Goal: Task Accomplishment & Management: Complete application form

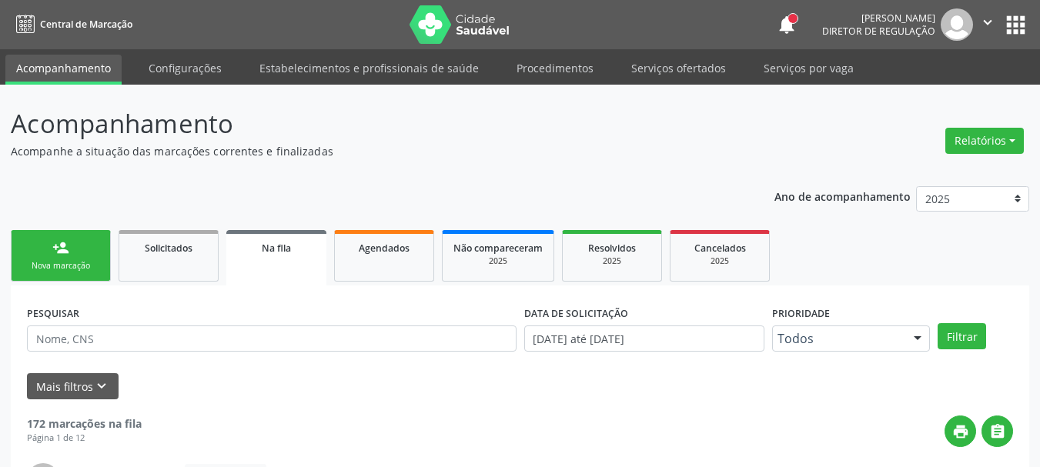
click at [1012, 18] on button "apps" at bounding box center [1015, 25] width 27 height 27
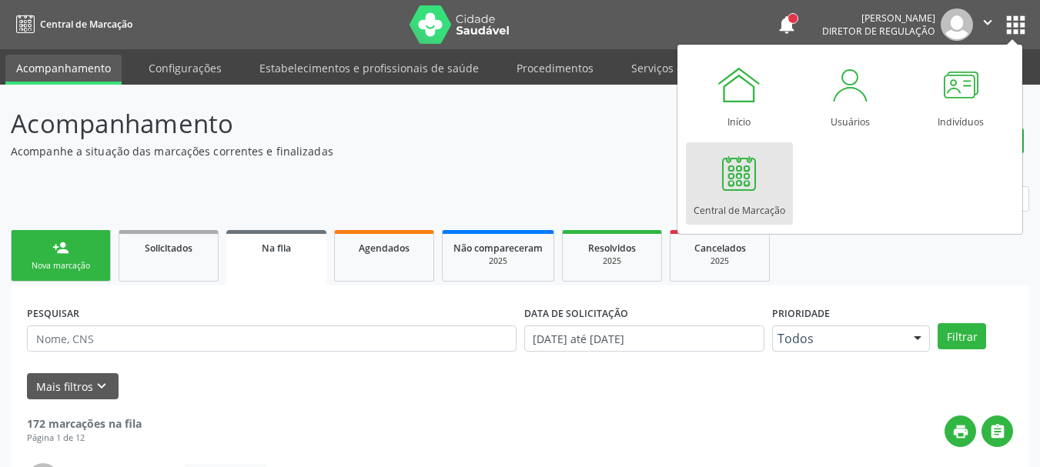
click at [780, 191] on link "Central de Marcação" at bounding box center [739, 183] width 107 height 82
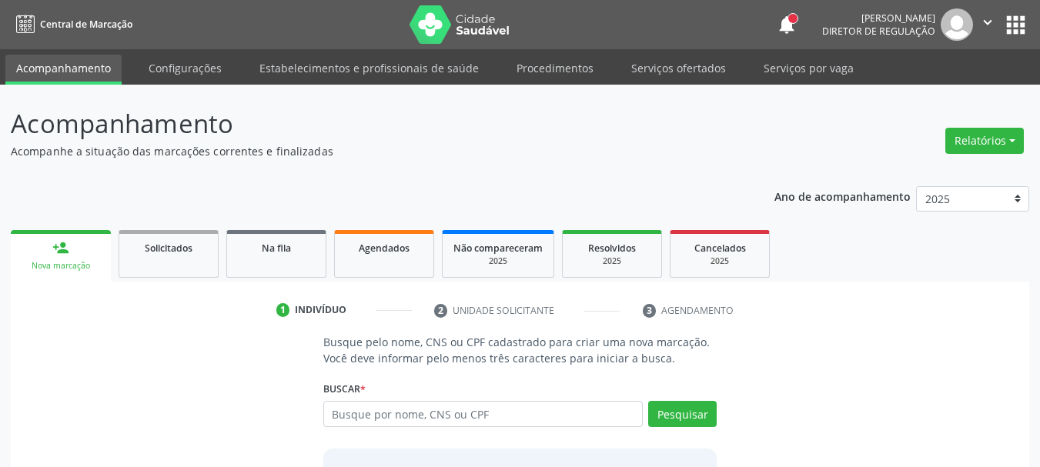
click at [434, 417] on input "text" at bounding box center [483, 414] width 320 height 26
type input "706004342115445"
click at [672, 397] on div "Buscar * Busque por nome, CNS ou CPF Nenhum resultado encontrado para: " " Não …" at bounding box center [520, 407] width 394 height 60
click at [686, 423] on button "Pesquisar" at bounding box center [682, 414] width 69 height 26
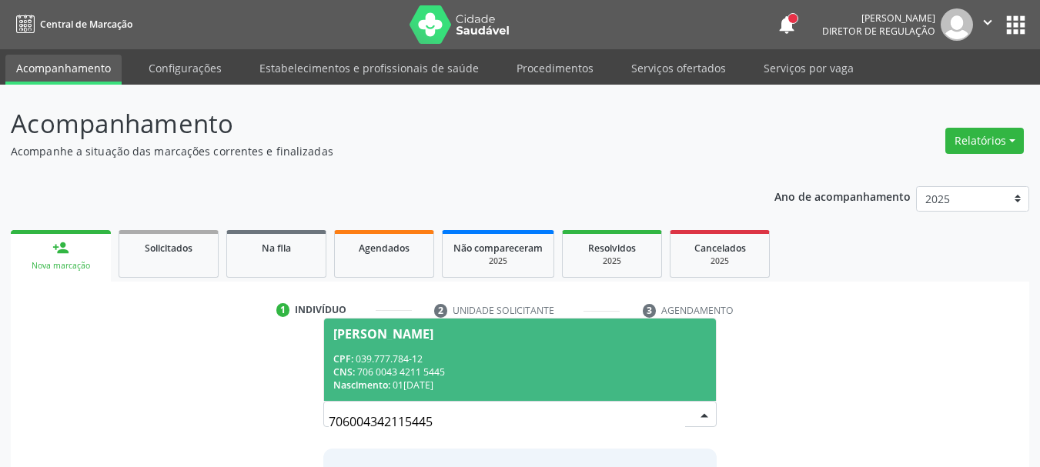
click at [567, 351] on span "Maria Jose da Silva Filha CPF: 039.777.784-12 CNS: 706 0043 4211 5445 Nasciment…" at bounding box center [520, 360] width 393 height 82
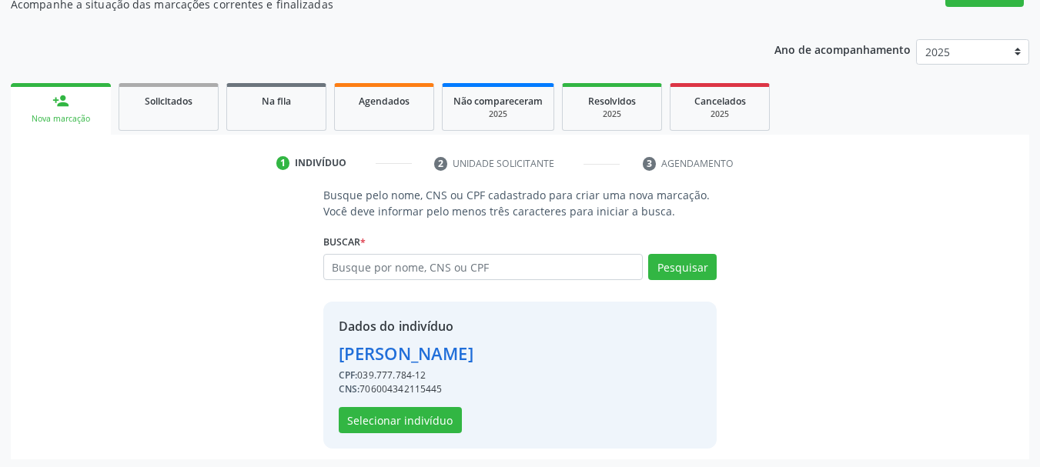
scroll to position [150, 0]
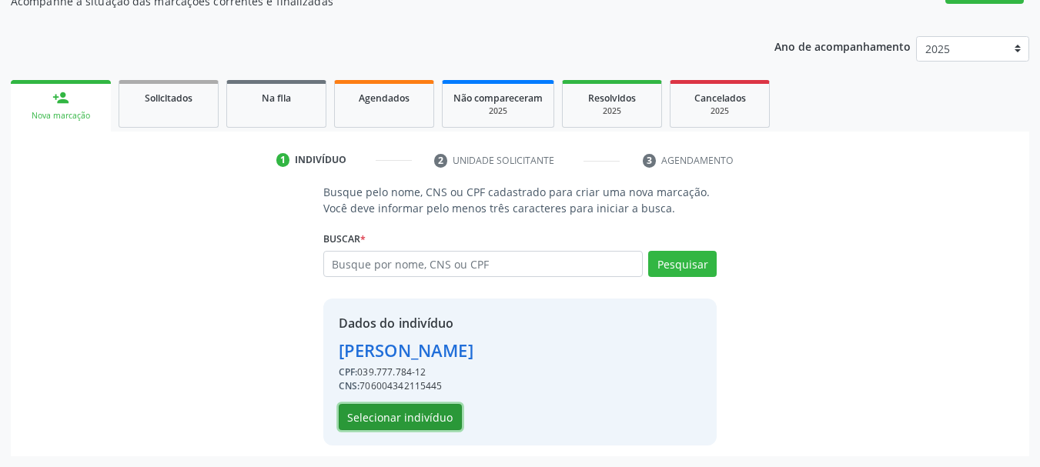
click at [445, 418] on button "Selecionar indivíduo" at bounding box center [400, 417] width 123 height 26
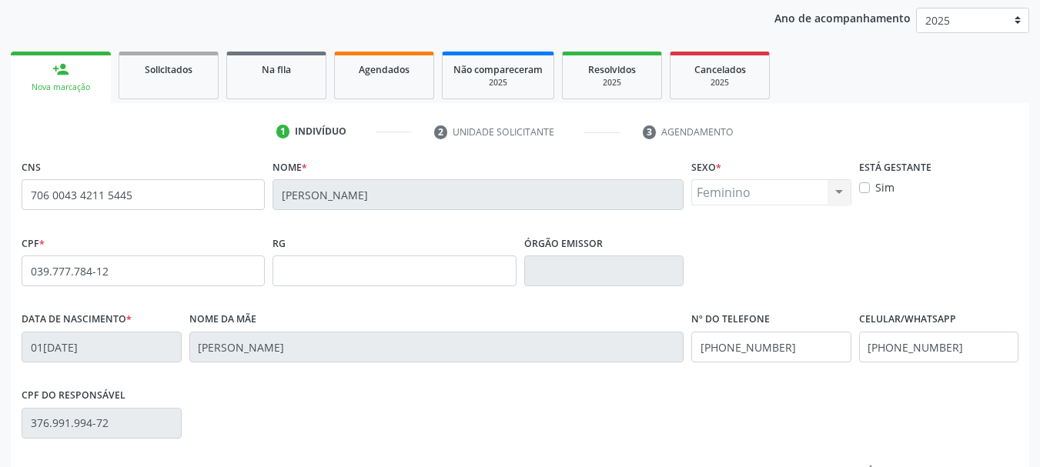
scroll to position [227, 0]
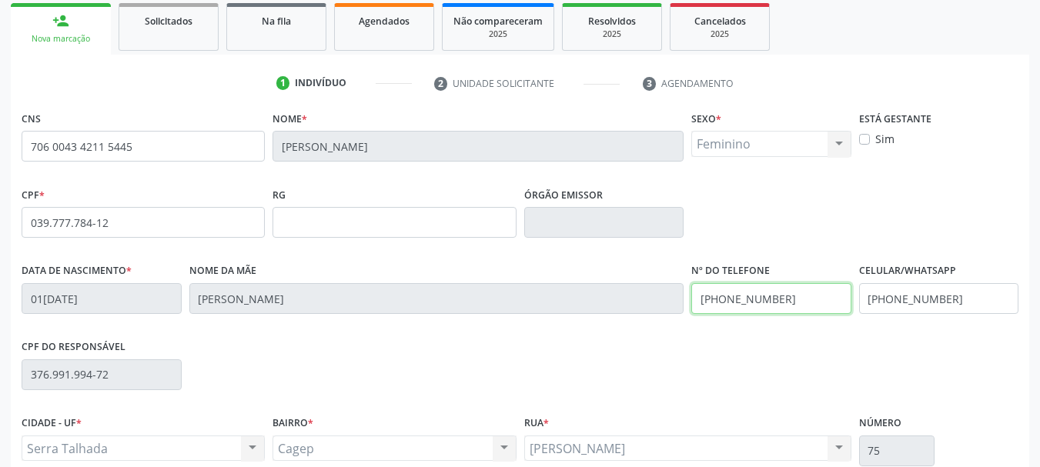
drag, startPoint x: 788, startPoint y: 316, endPoint x: 602, endPoint y: 320, distance: 185.6
click at [602, 320] on div "Data de nascimento * 01/04/1978 Nome da mãe Maria Jose da Silva Nº do Telefone …" at bounding box center [520, 297] width 1005 height 76
drag, startPoint x: 948, startPoint y: 301, endPoint x: 657, endPoint y: 316, distance: 291.4
click at [657, 316] on div "Data de nascimento * 01/04/1978 Nome da mãe Maria Jose da Silva Nº do Telefone …" at bounding box center [520, 297] width 1005 height 76
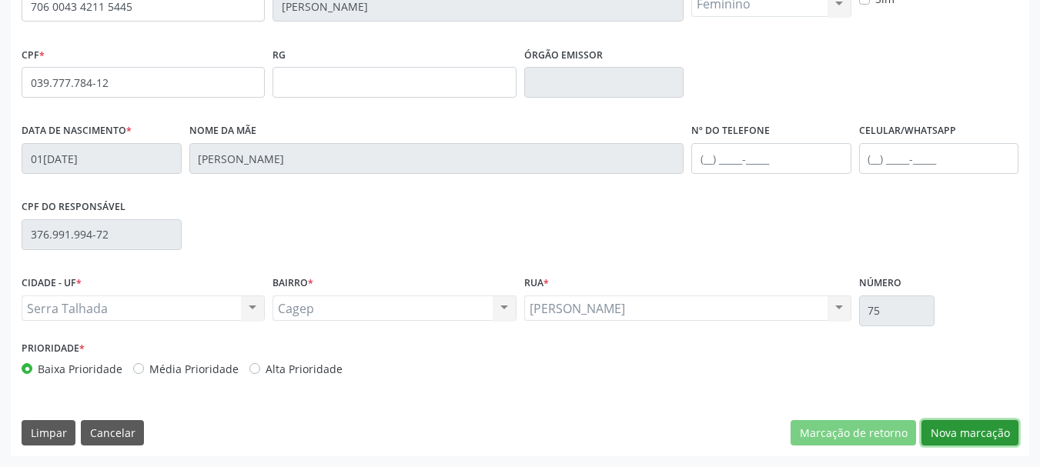
click at [976, 421] on button "Nova marcação" at bounding box center [969, 433] width 97 height 26
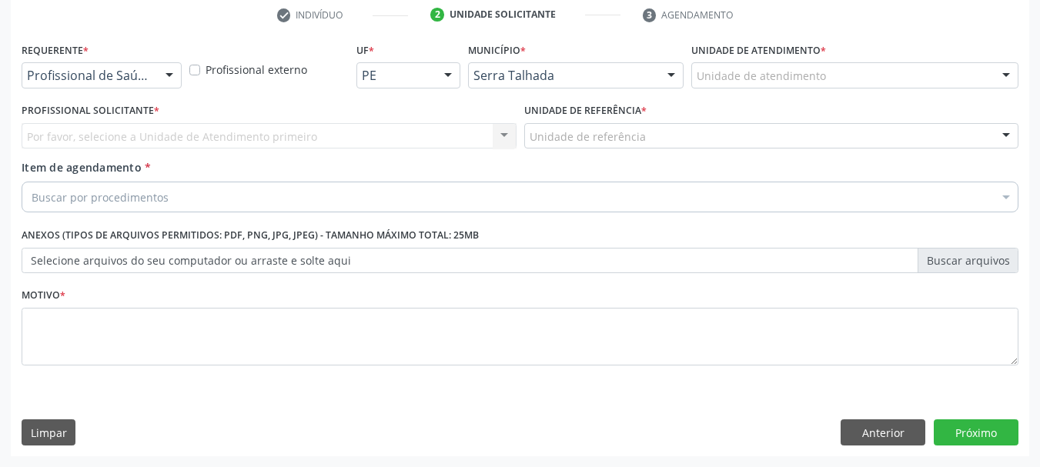
scroll to position [296, 0]
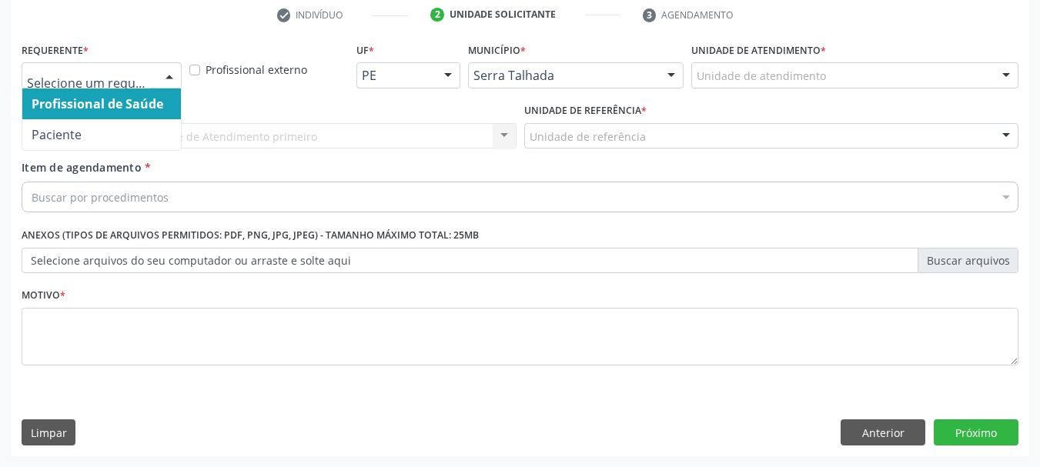
drag, startPoint x: 124, startPoint y: 74, endPoint x: 99, endPoint y: 114, distance: 47.0
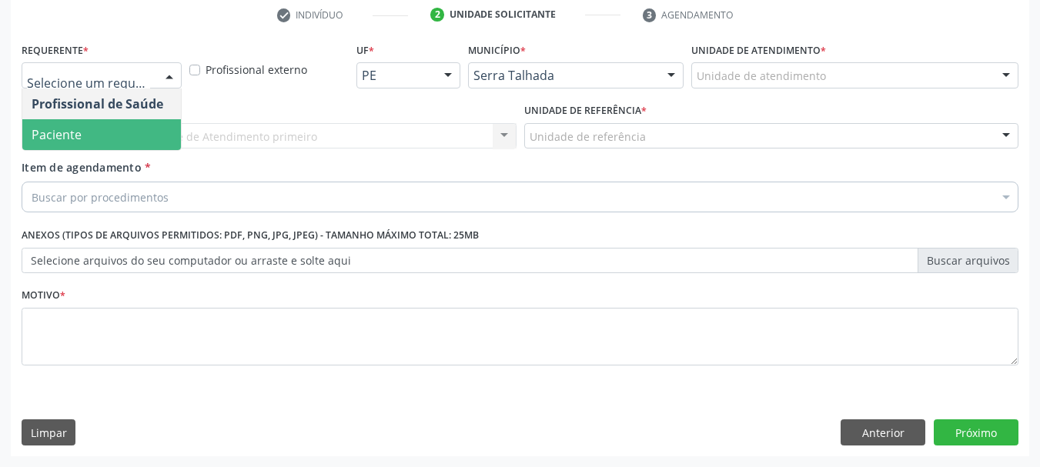
drag, startPoint x: 98, startPoint y: 129, endPoint x: 76, endPoint y: 149, distance: 28.9
click at [98, 130] on span "Paciente" at bounding box center [101, 134] width 159 height 31
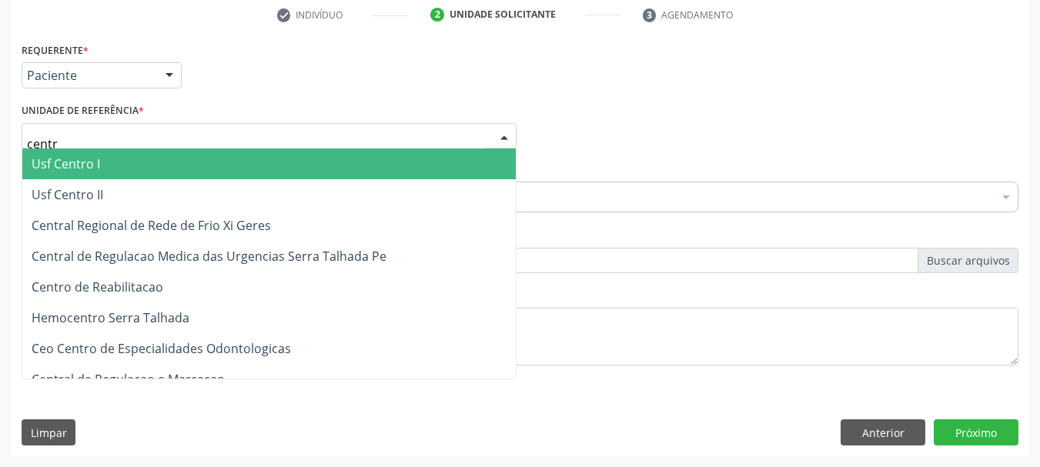
type input "centro"
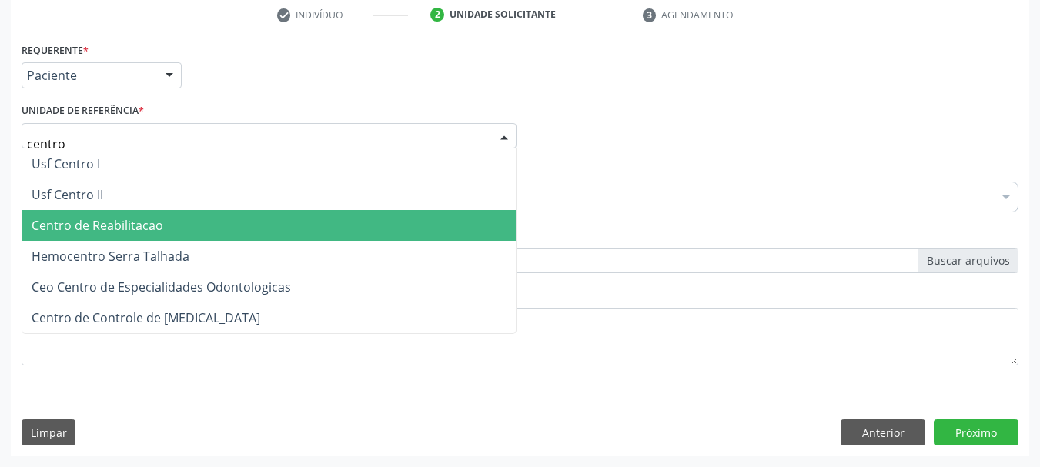
click at [122, 229] on span "Centro de Reabilitacao" at bounding box center [98, 225] width 132 height 17
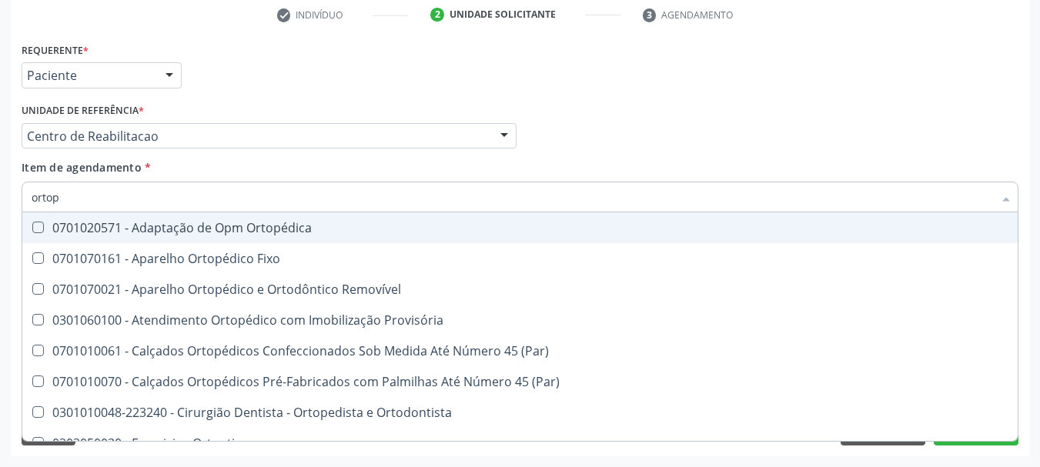
type input "ortope"
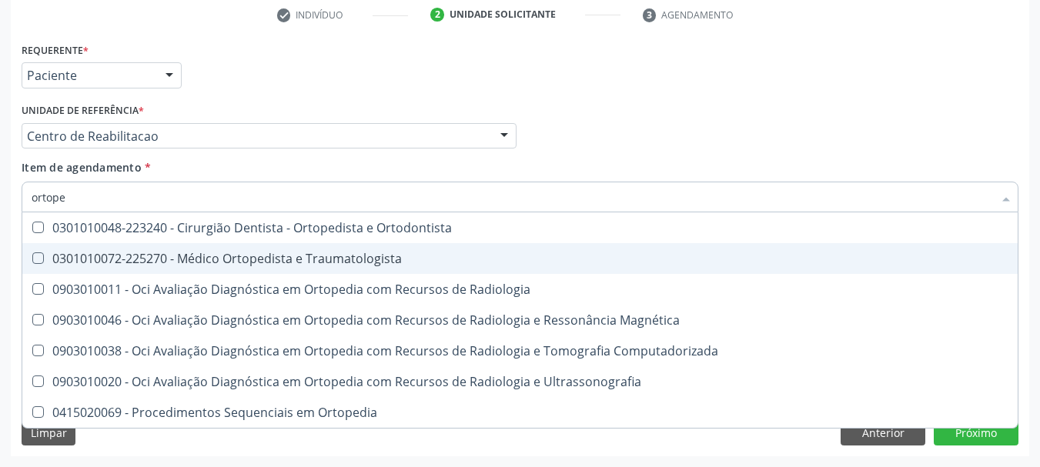
click at [300, 267] on span "0301010072-225270 - Médico Ortopedista e Traumatologista" at bounding box center [519, 258] width 995 height 31
checkbox Traumatologista "true"
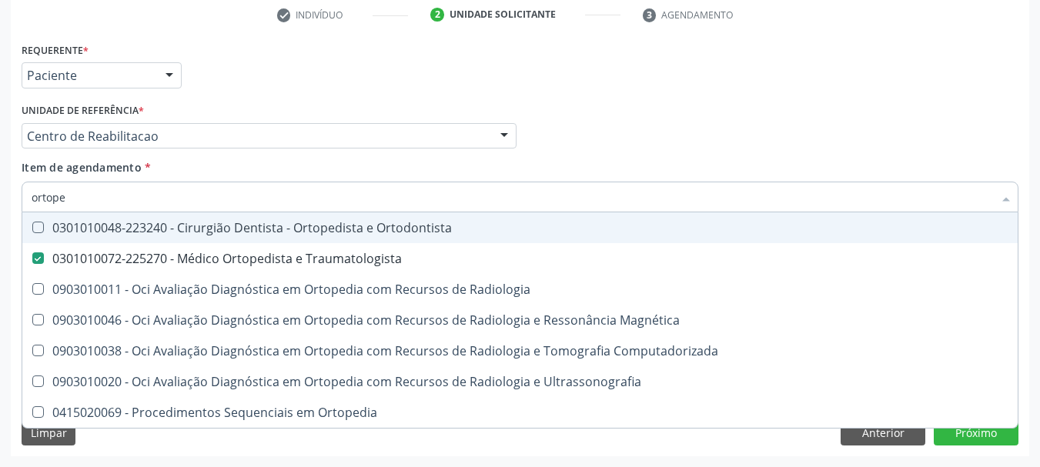
click at [614, 161] on div "Item de agendamento * ortope Desfazer seleção 0301010048-223240 - Cirurgião Den…" at bounding box center [520, 183] width 997 height 48
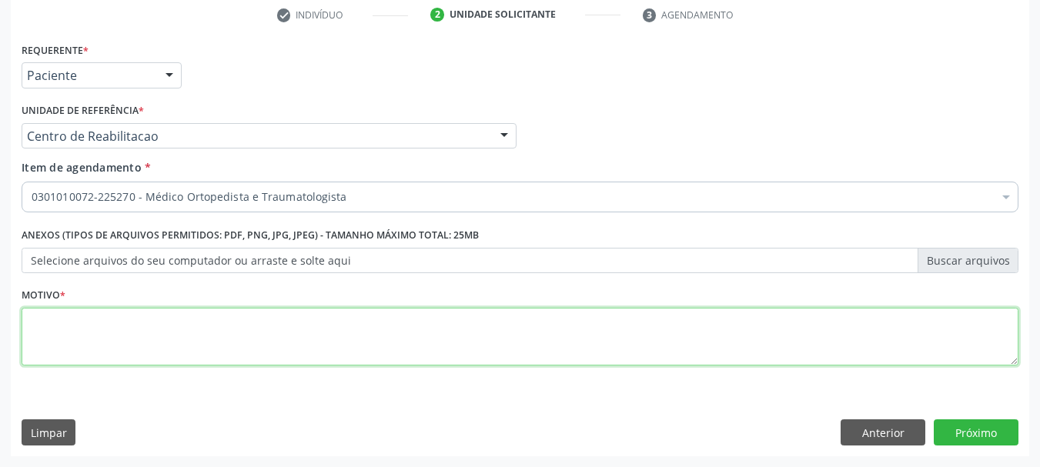
click at [410, 343] on textarea at bounding box center [520, 337] width 997 height 59
type textarea "..."
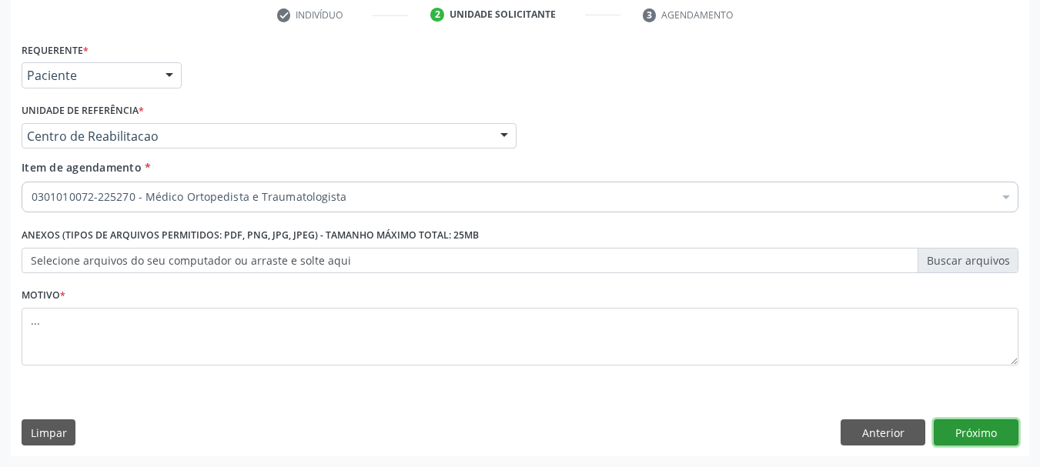
click at [974, 434] on button "Próximo" at bounding box center [976, 433] width 85 height 26
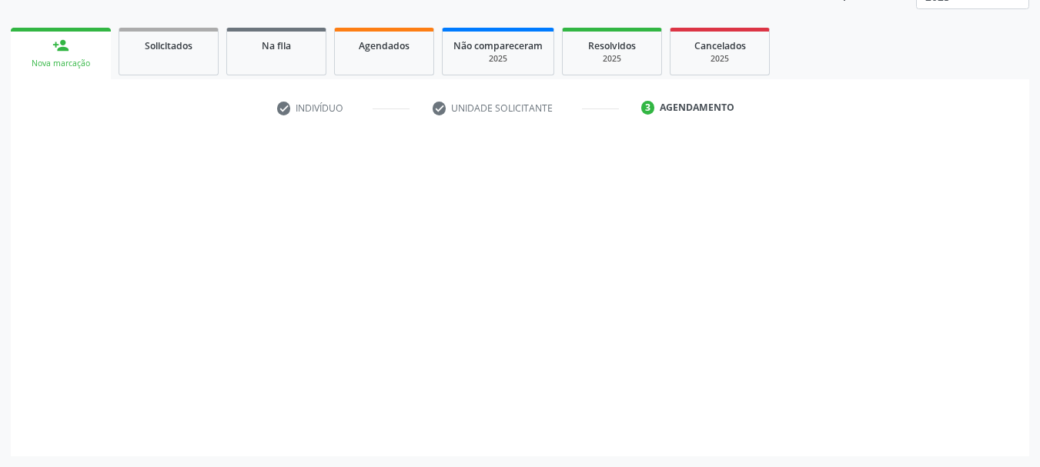
scroll to position [202, 0]
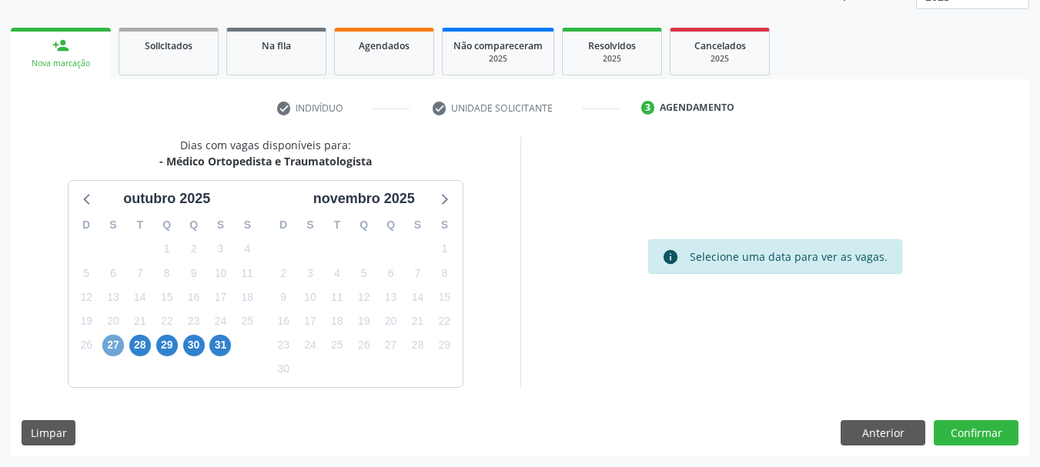
click at [118, 348] on span "27" at bounding box center [113, 346] width 22 height 22
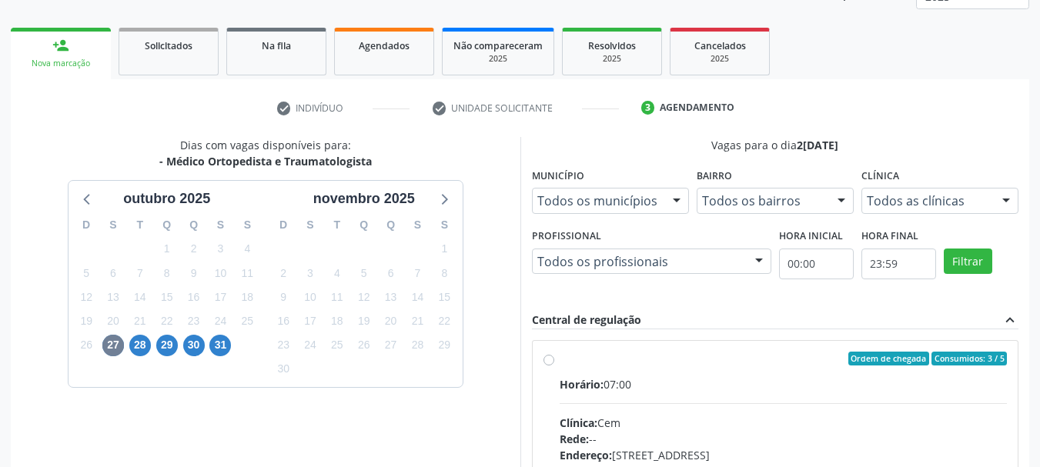
click at [542, 356] on div "Ordem de chegada Consumidos: 3 / 5 Horário: 07:00 Clínica: Cem Rede: -- Endereç…" at bounding box center [776, 470] width 486 height 258
radio input "true"
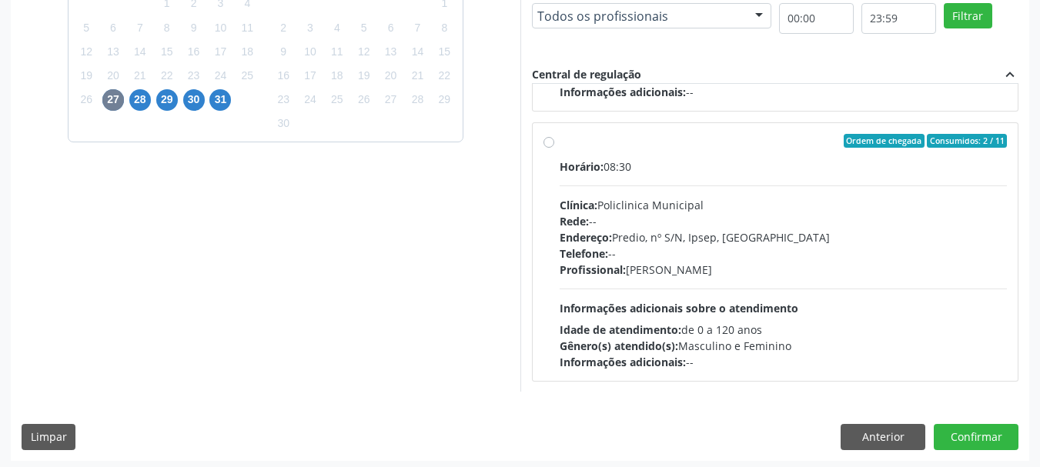
scroll to position [453, 0]
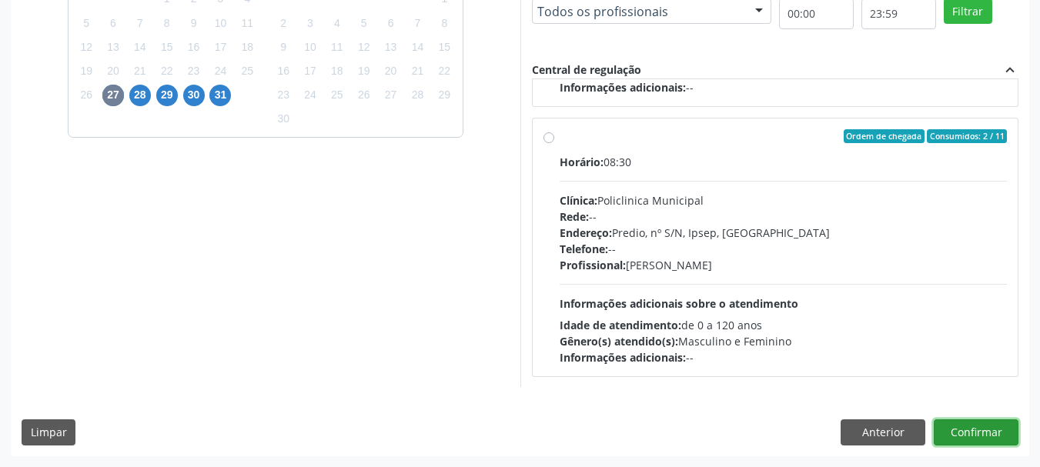
click at [976, 440] on button "Confirmar" at bounding box center [976, 433] width 85 height 26
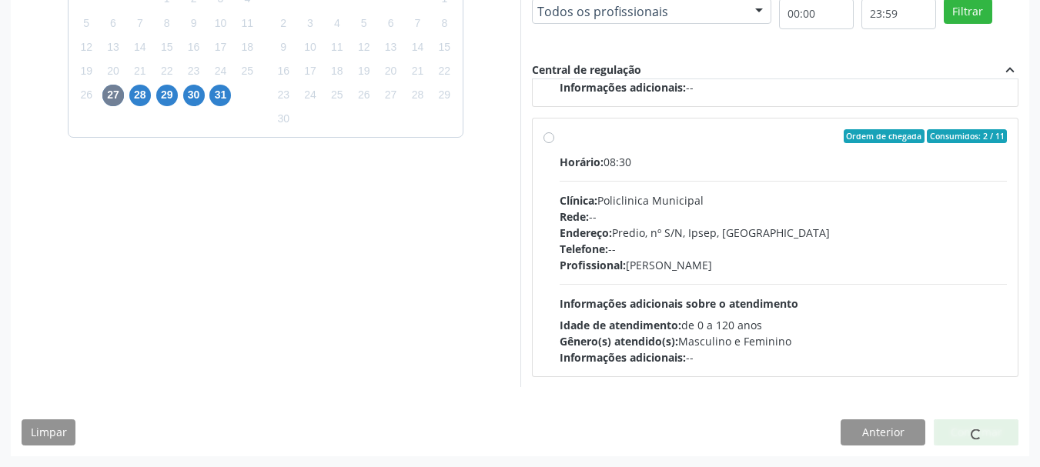
scroll to position [41, 0]
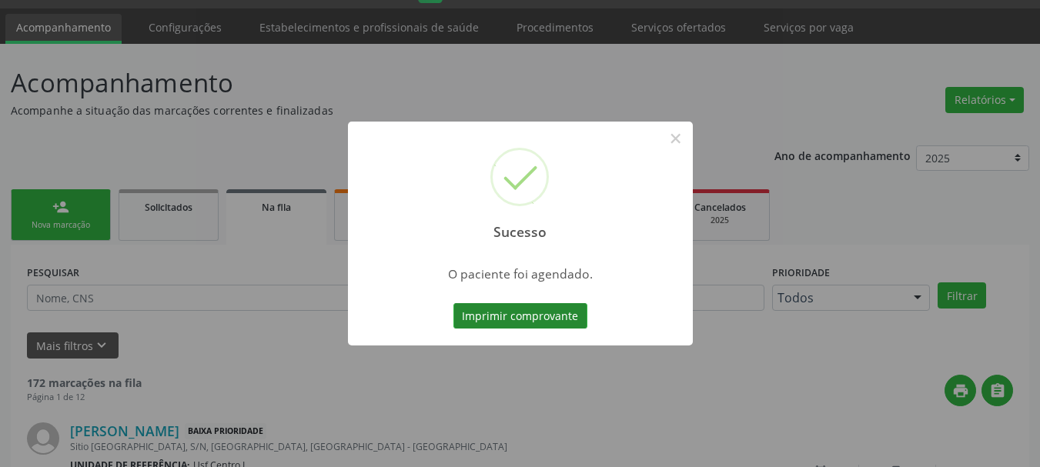
click at [488, 313] on button "Imprimir comprovante" at bounding box center [520, 316] width 134 height 26
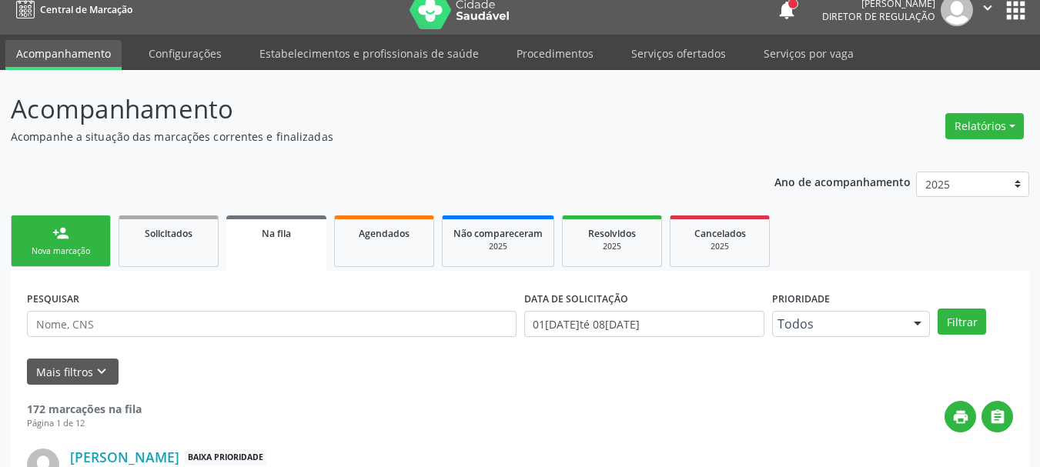
scroll to position [0, 0]
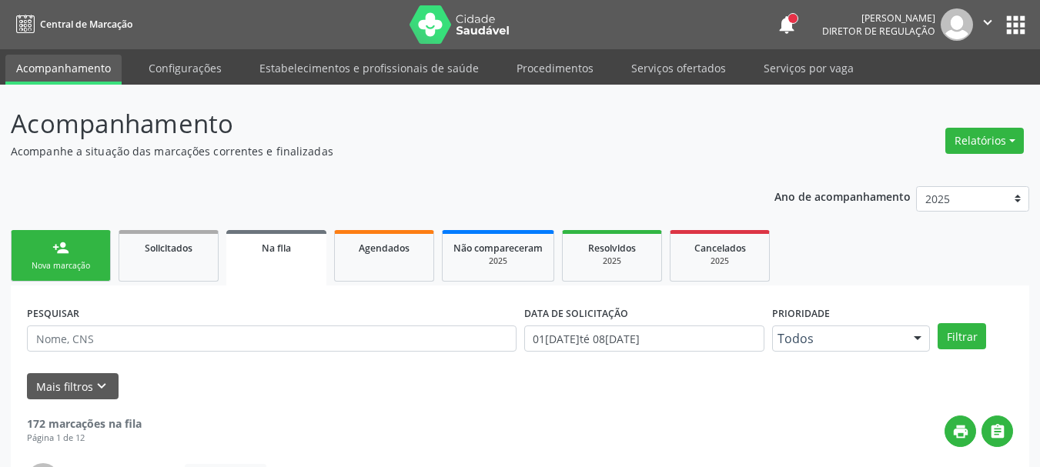
click at [1017, 32] on button "apps" at bounding box center [1015, 25] width 27 height 27
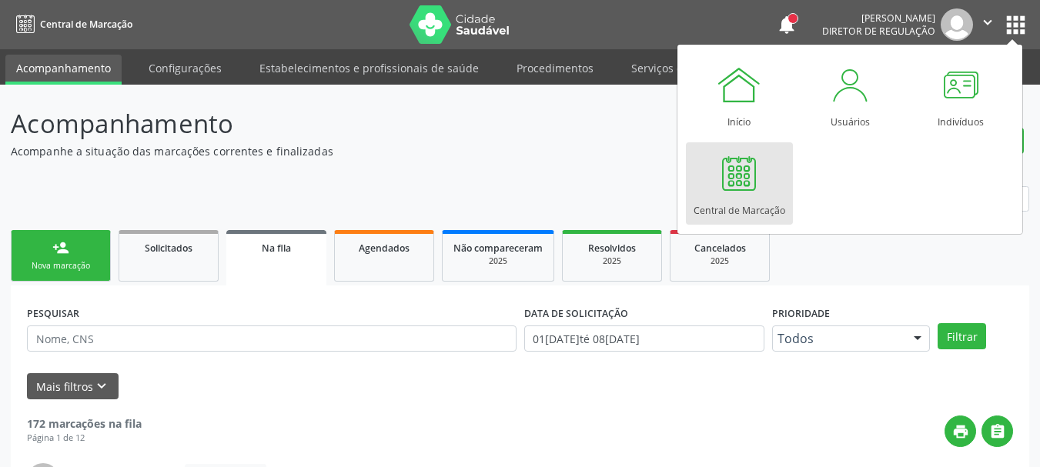
click at [771, 188] on link "Central de Marcação" at bounding box center [739, 183] width 107 height 82
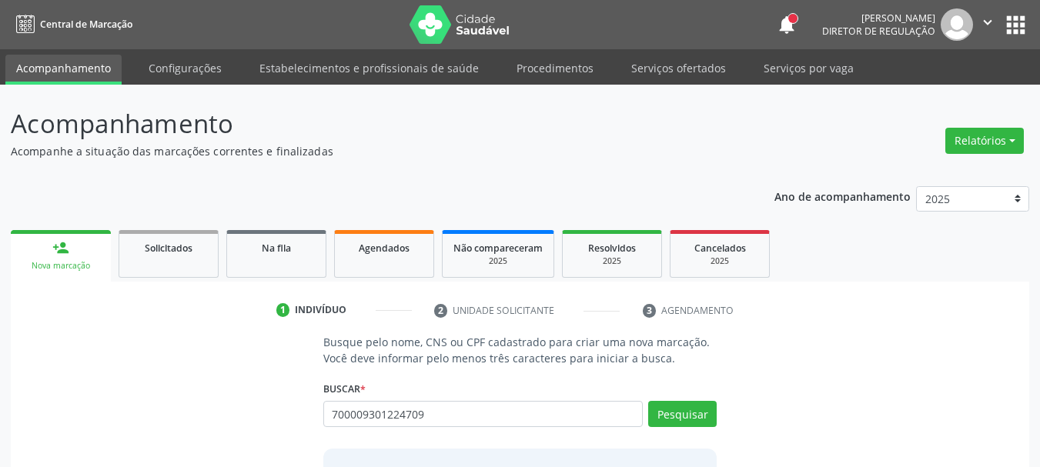
scroll to position [77, 0]
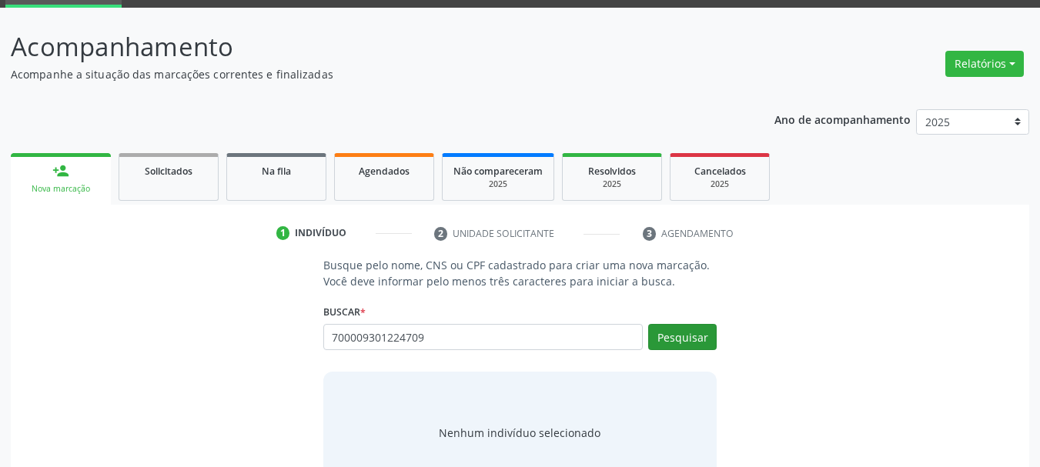
type input "700009301224709"
click at [714, 343] on button "Pesquisar" at bounding box center [682, 337] width 69 height 26
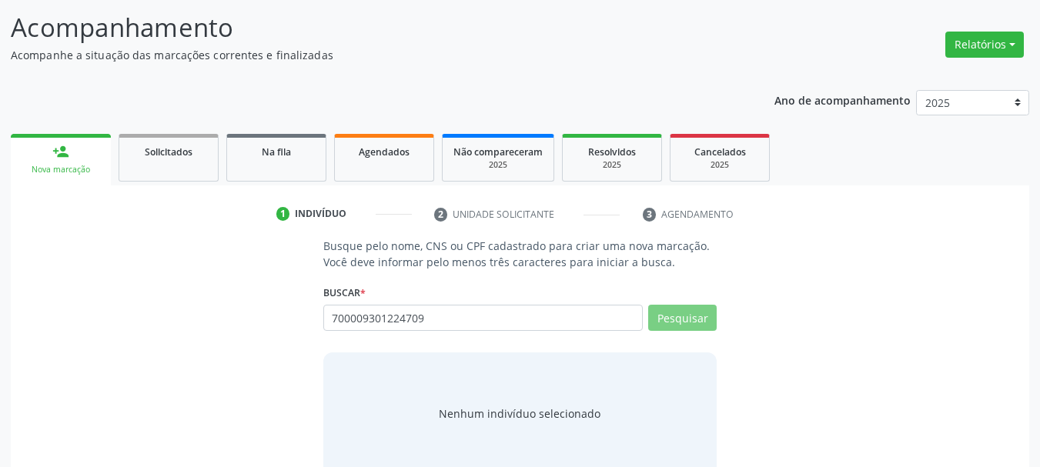
scroll to position [126, 0]
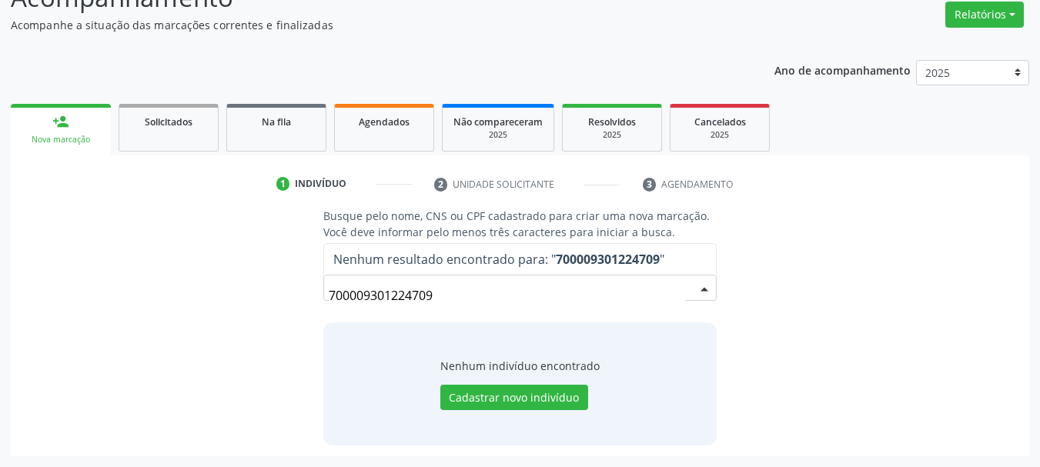
drag, startPoint x: 480, startPoint y: 297, endPoint x: 214, endPoint y: 353, distance: 271.3
click at [214, 353] on div "Busque pelo nome, CNS ou CPF cadastrado para criar uma nova marcação. Você deve…" at bounding box center [520, 326] width 997 height 237
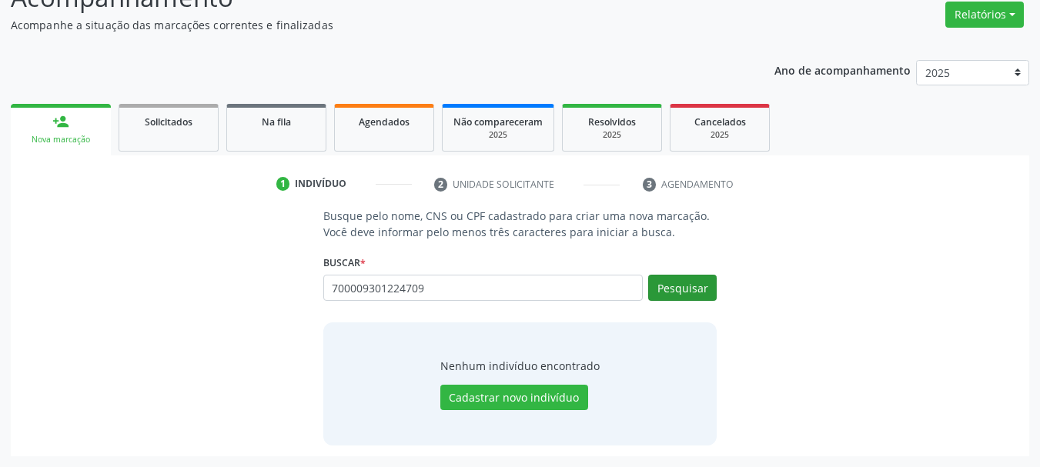
type input "700009301224709"
click at [660, 289] on button "Pesquisar" at bounding box center [682, 288] width 69 height 26
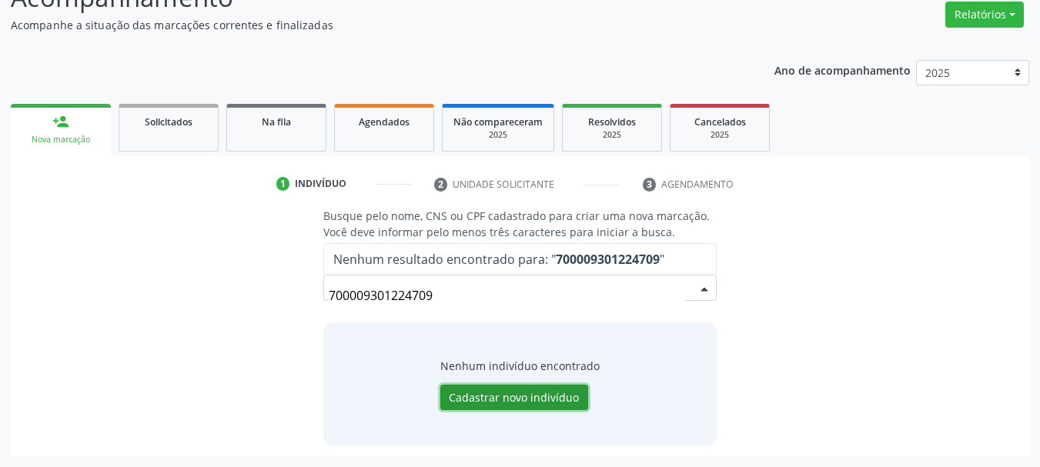
click at [493, 406] on button "Cadastrar novo indivíduo" at bounding box center [514, 398] width 148 height 26
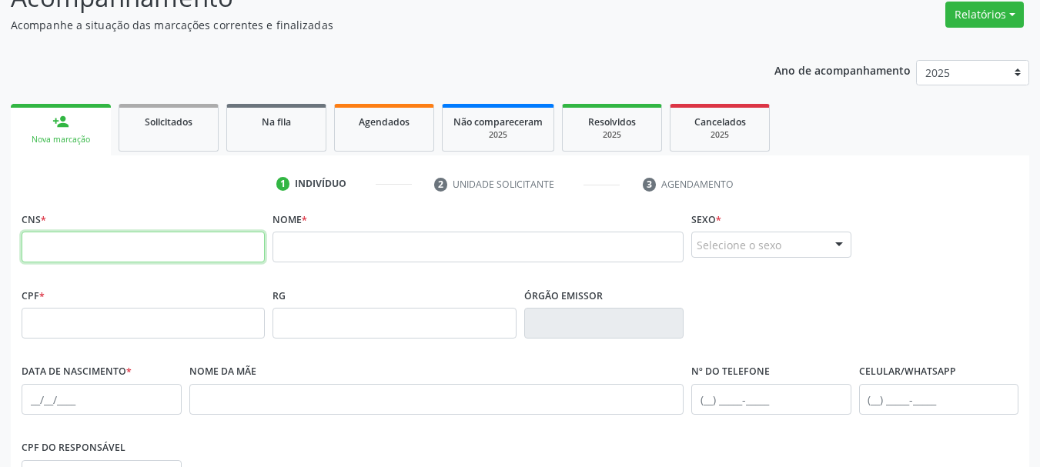
click at [208, 249] on input "text" at bounding box center [143, 247] width 243 height 31
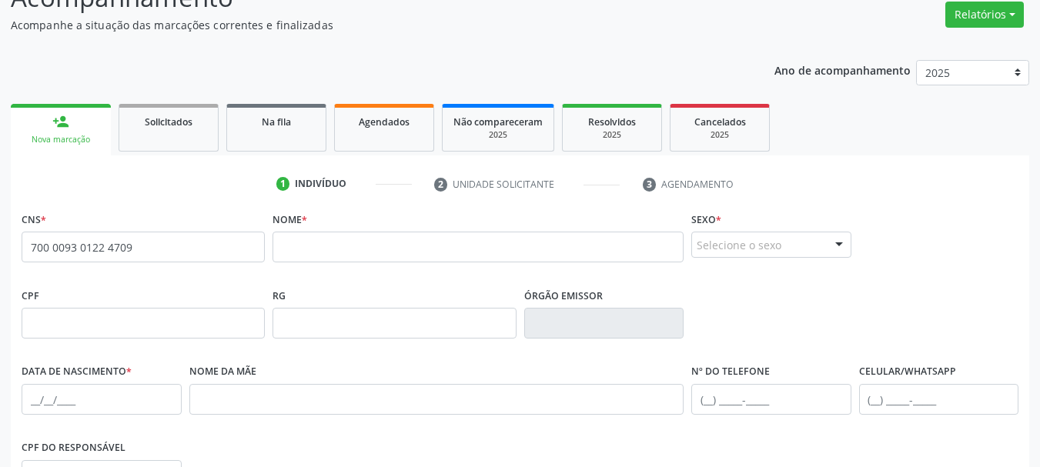
type input "700 0093 0122 4709"
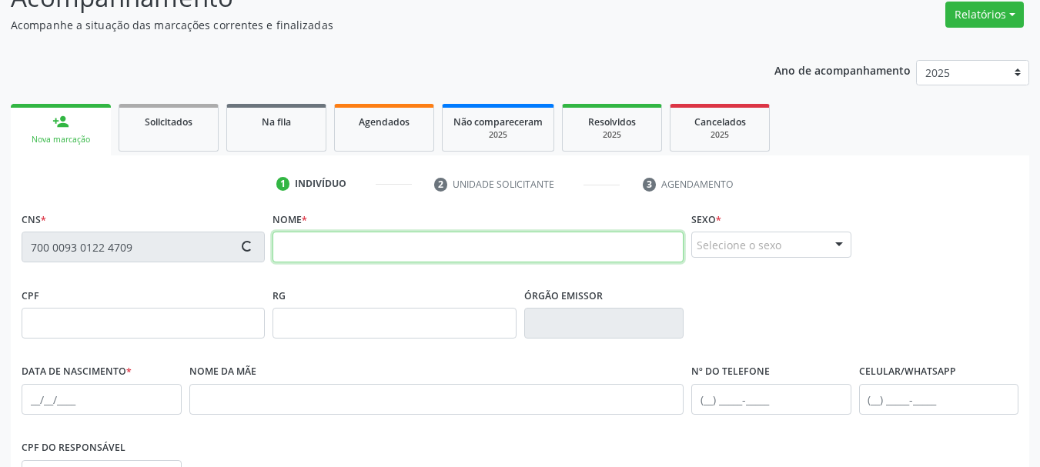
click at [329, 256] on input "text" at bounding box center [478, 247] width 411 height 31
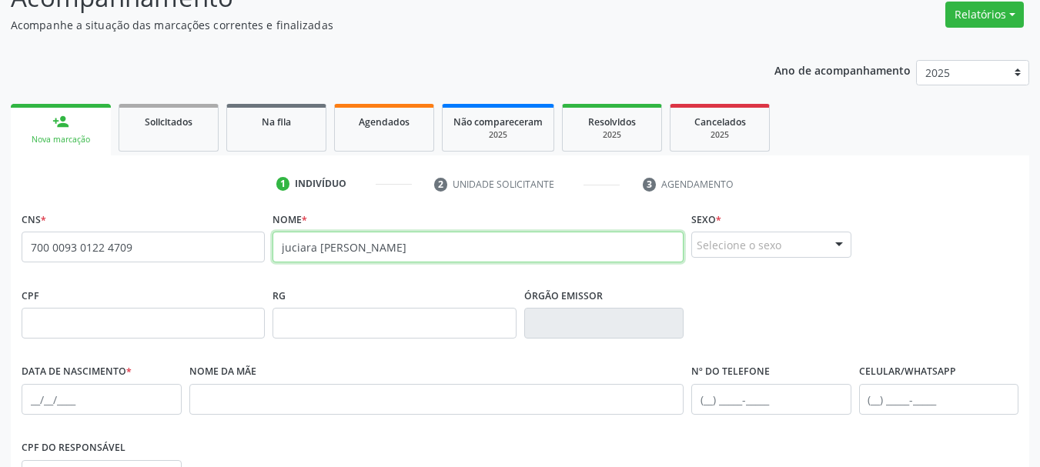
type input "juciara [PERSON_NAME]"
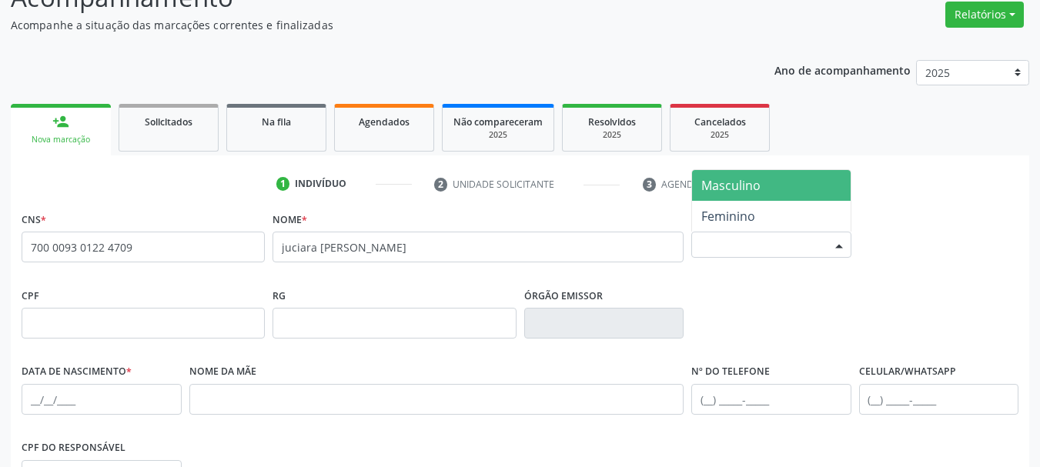
click at [746, 249] on div "Selecione o sexo" at bounding box center [771, 245] width 160 height 26
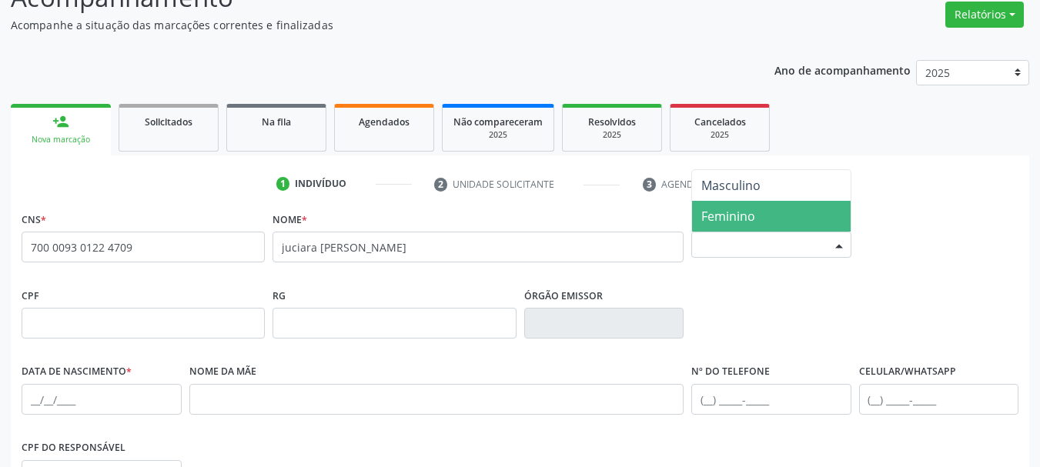
click at [744, 209] on span "Feminino" at bounding box center [728, 216] width 54 height 17
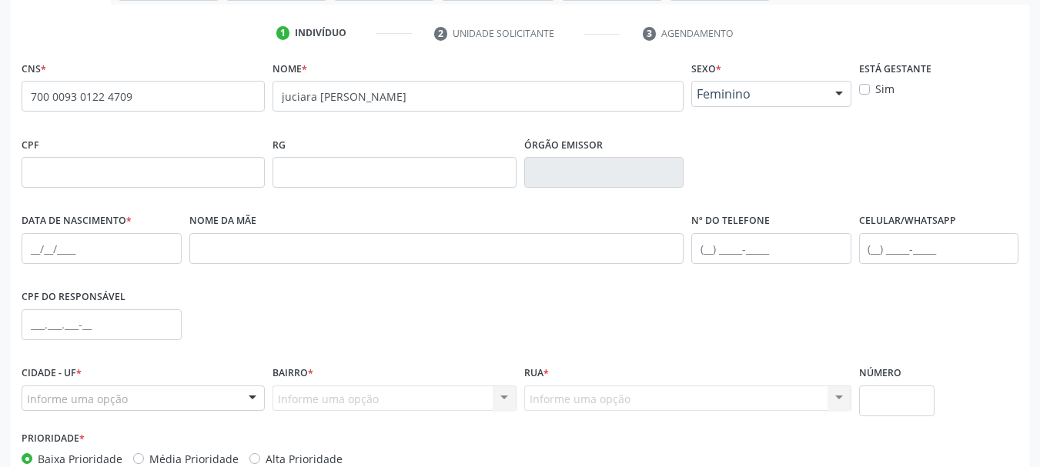
scroll to position [280, 0]
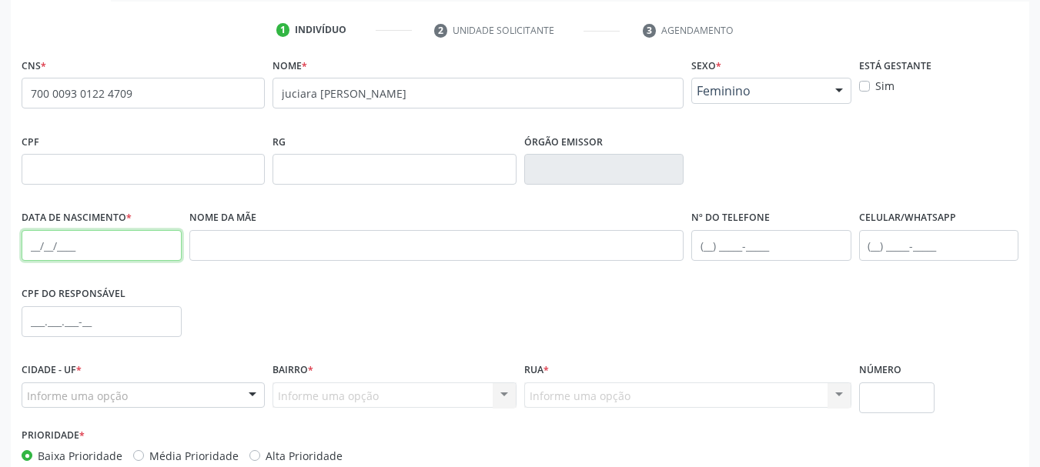
click at [38, 242] on input "text" at bounding box center [102, 245] width 160 height 31
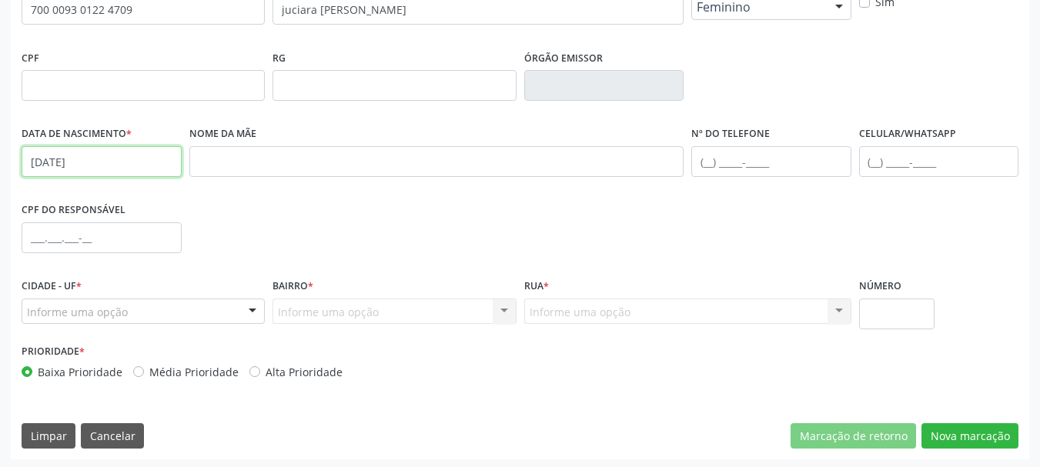
scroll to position [367, 0]
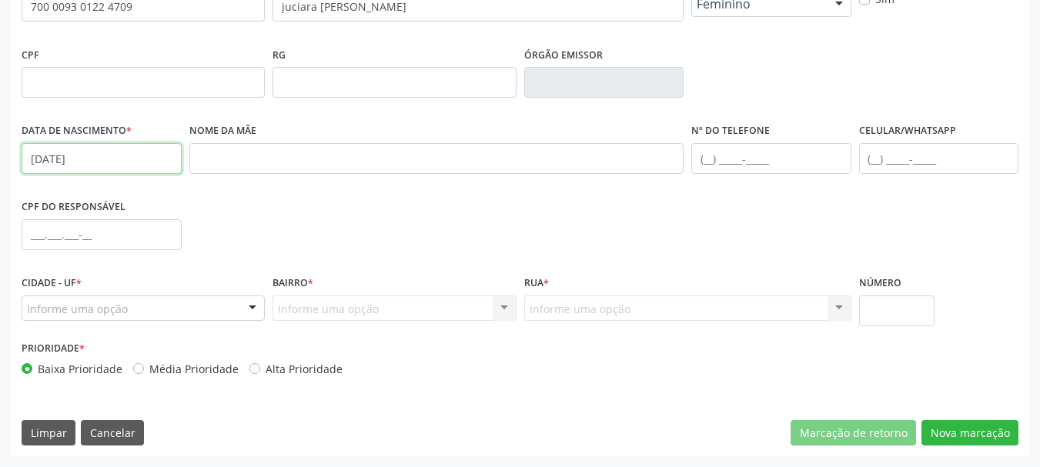
type input "[DATE]"
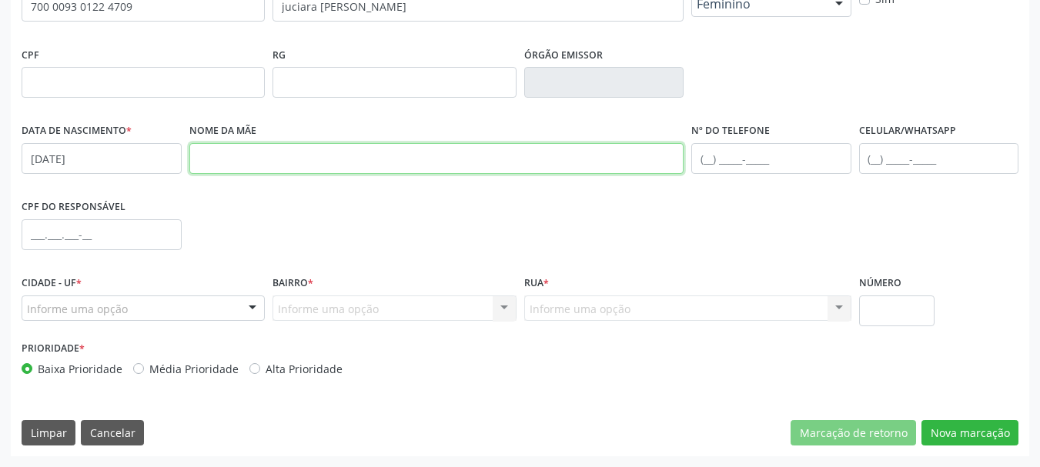
click at [283, 163] on input "text" at bounding box center [436, 158] width 495 height 31
type input "doralice [PERSON_NAME]"
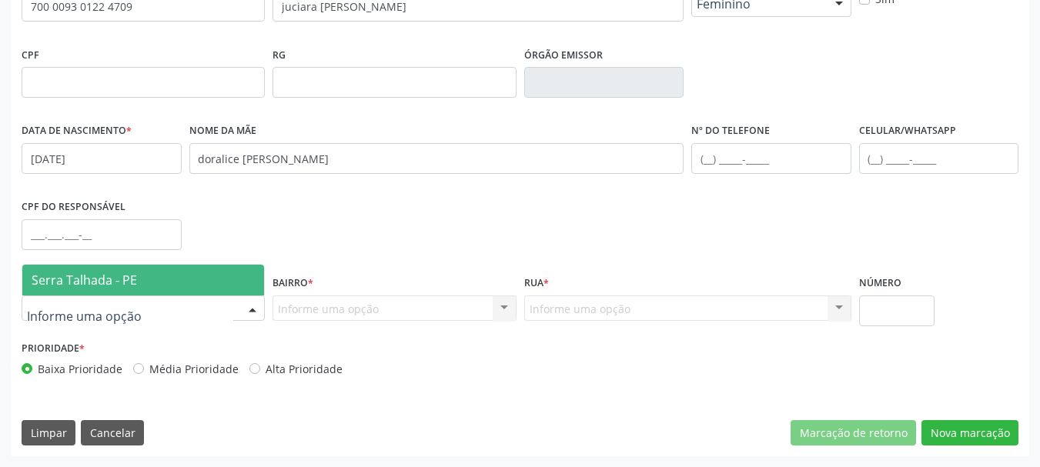
click at [106, 283] on span "Serra Talhada - PE" at bounding box center [84, 280] width 105 height 17
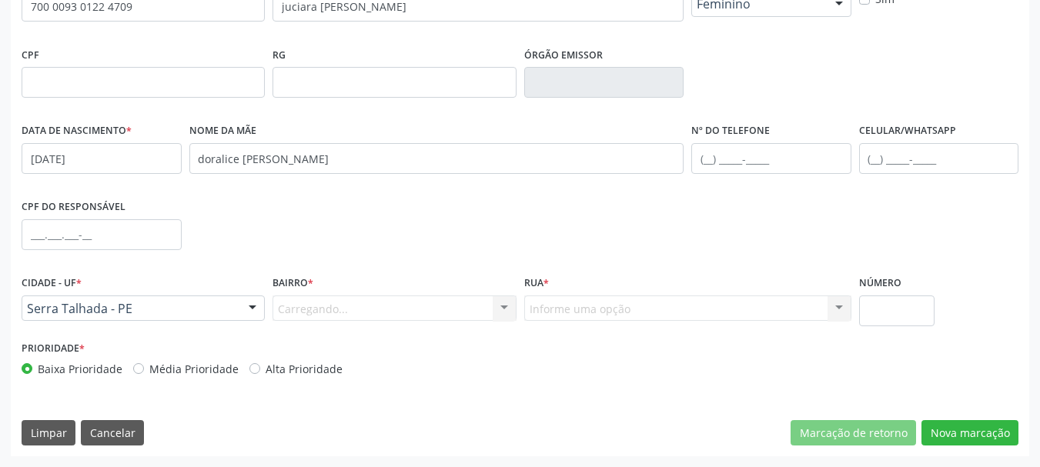
click at [356, 309] on div "Carregando... Nenhum resultado encontrado para: " " Nenhuma opção encontrada. D…" at bounding box center [394, 309] width 243 height 26
click at [356, 312] on div "Carregando... Nenhum resultado encontrado para: " " Nenhuma opção encontrada. D…" at bounding box center [394, 309] width 243 height 26
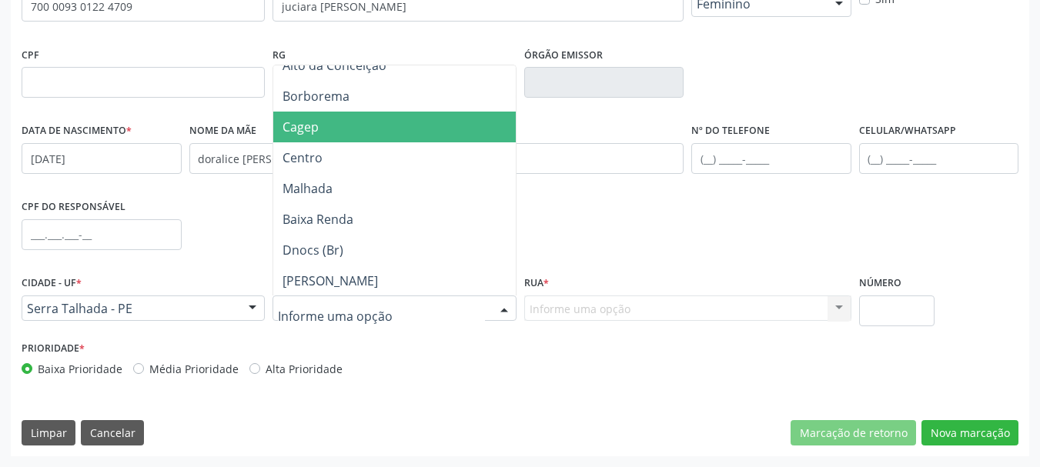
scroll to position [0, 0]
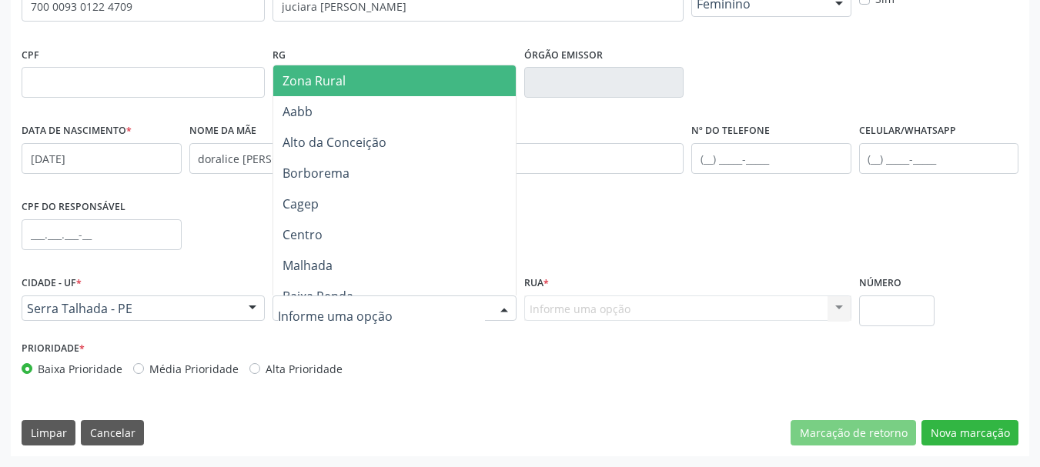
click at [361, 87] on span "Zona Rural" at bounding box center [396, 80] width 247 height 31
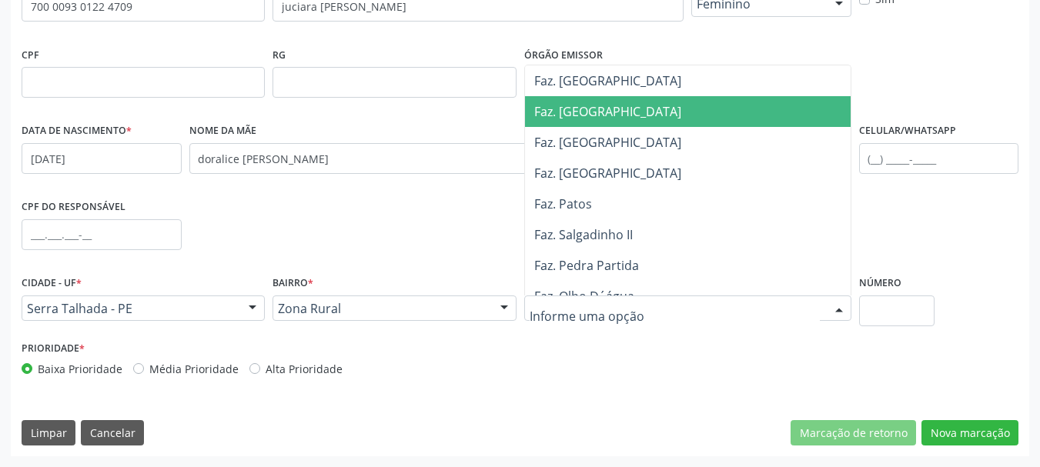
click at [644, 115] on span "Faz. [GEOGRAPHIC_DATA]" at bounding box center [691, 111] width 333 height 31
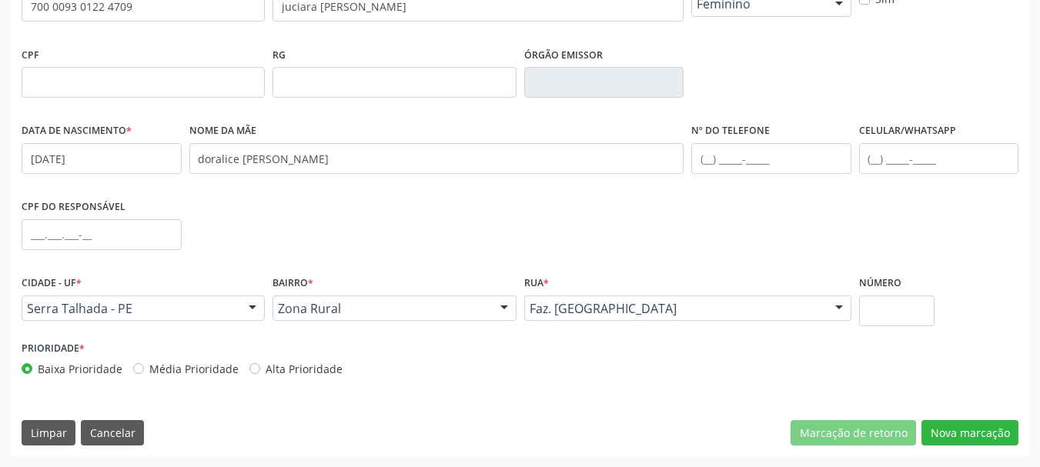
click at [944, 311] on div "Cidade - UF * [GEOGRAPHIC_DATA] - PE [GEOGRAPHIC_DATA] - PE Nenhum resultado en…" at bounding box center [520, 304] width 1005 height 65
click at [918, 314] on input "text" at bounding box center [897, 311] width 76 height 31
type input "00"
click at [962, 435] on button "Nova marcação" at bounding box center [969, 433] width 97 height 26
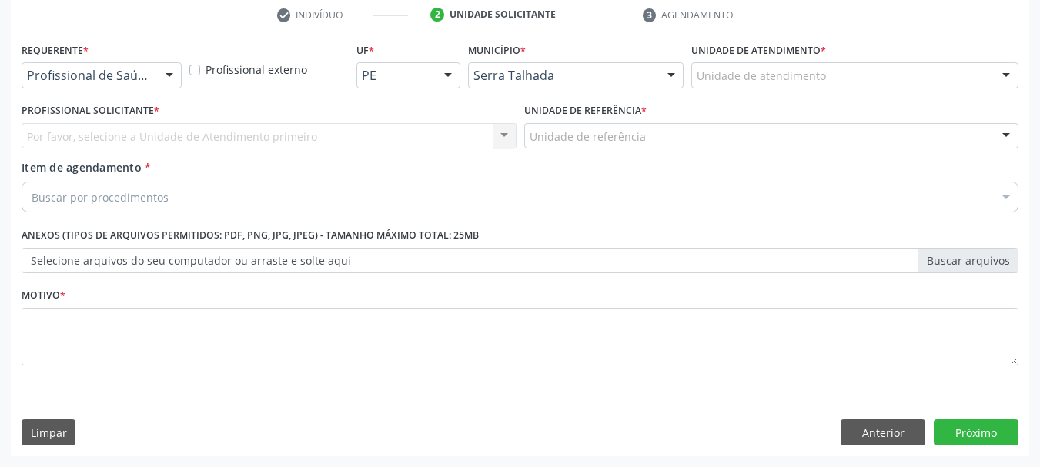
click at [146, 66] on div "Profissional de Saúde" at bounding box center [102, 75] width 160 height 26
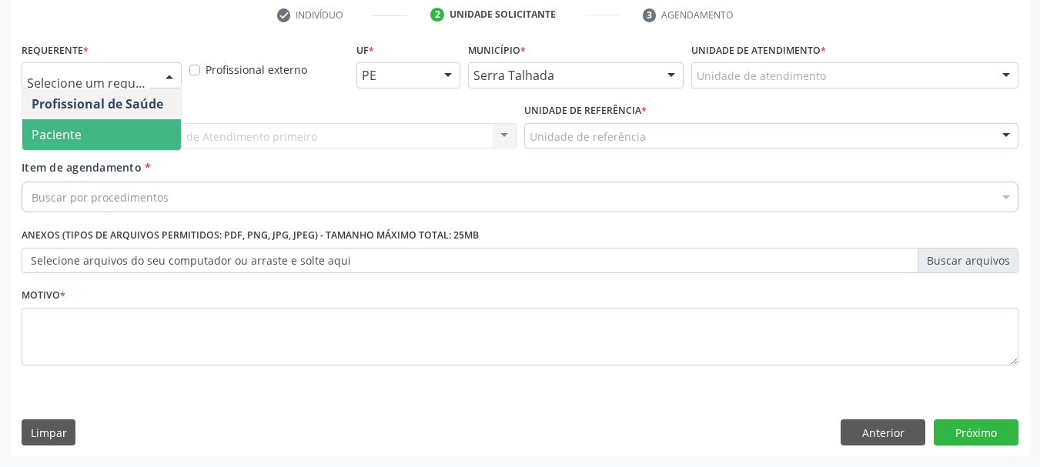
click at [140, 130] on span "Paciente" at bounding box center [101, 134] width 159 height 31
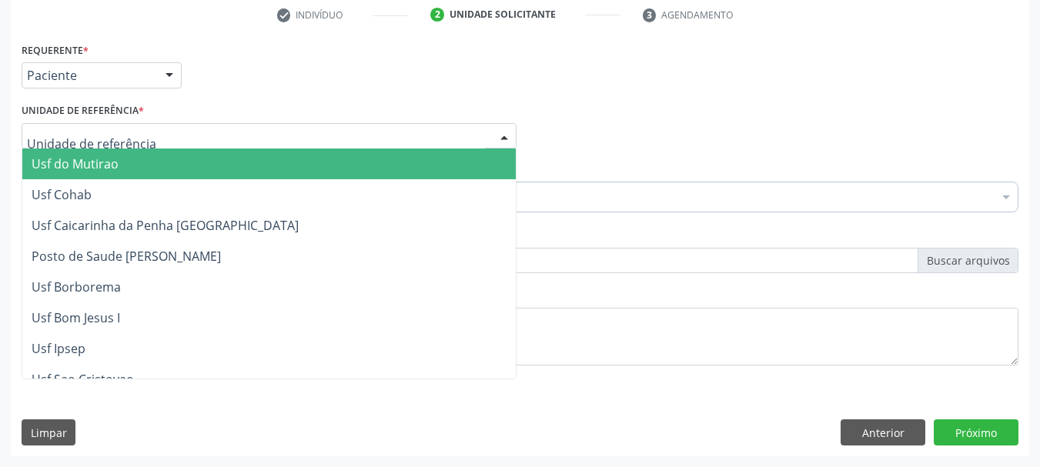
type input "v"
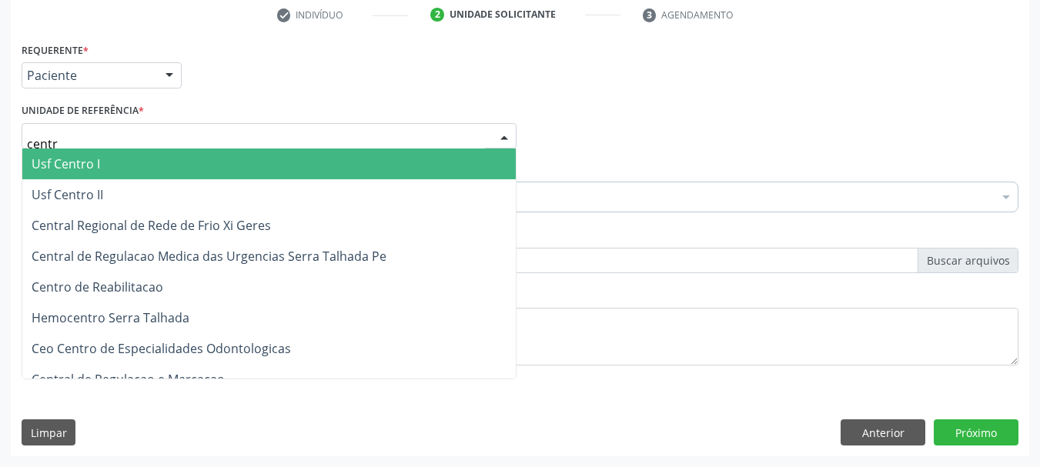
type input "centro"
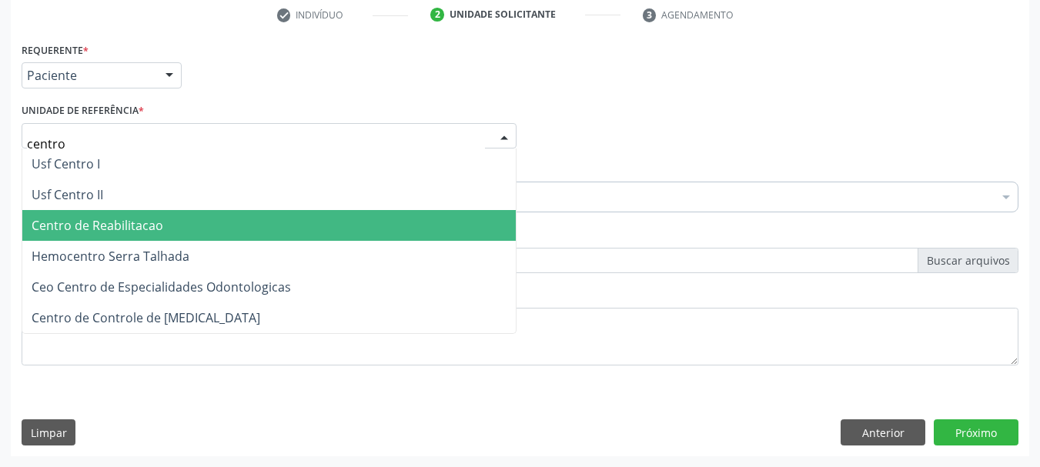
click at [146, 227] on span "Centro de Reabilitacao" at bounding box center [98, 225] width 132 height 17
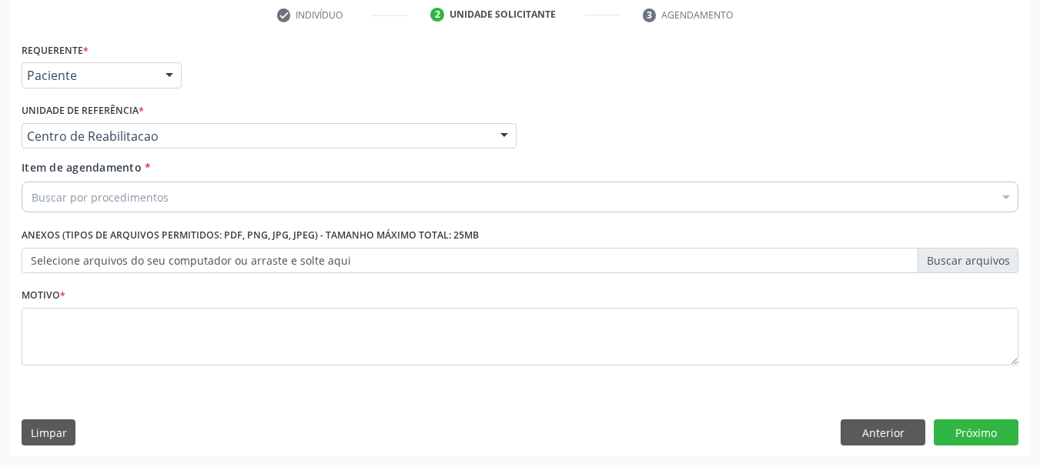
click at [136, 206] on div "Buscar por procedimentos" at bounding box center [520, 197] width 997 height 31
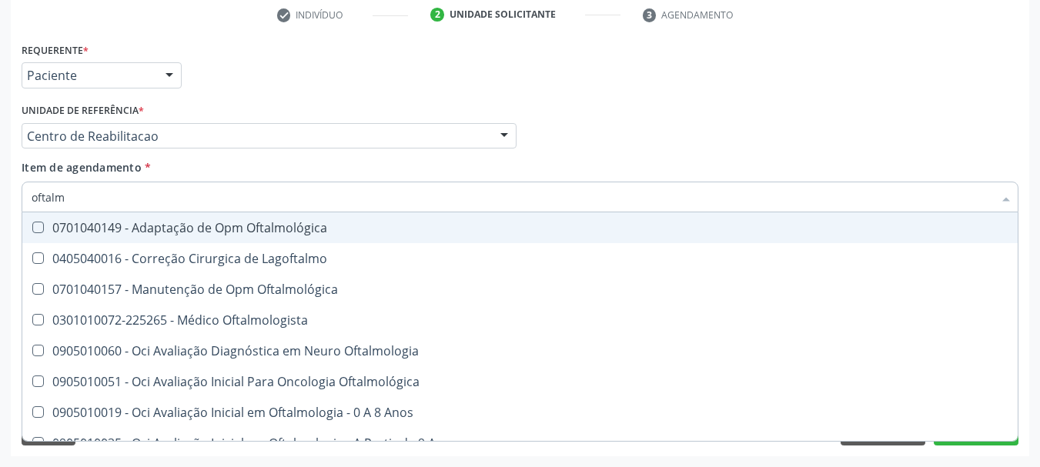
type input "oftalmo"
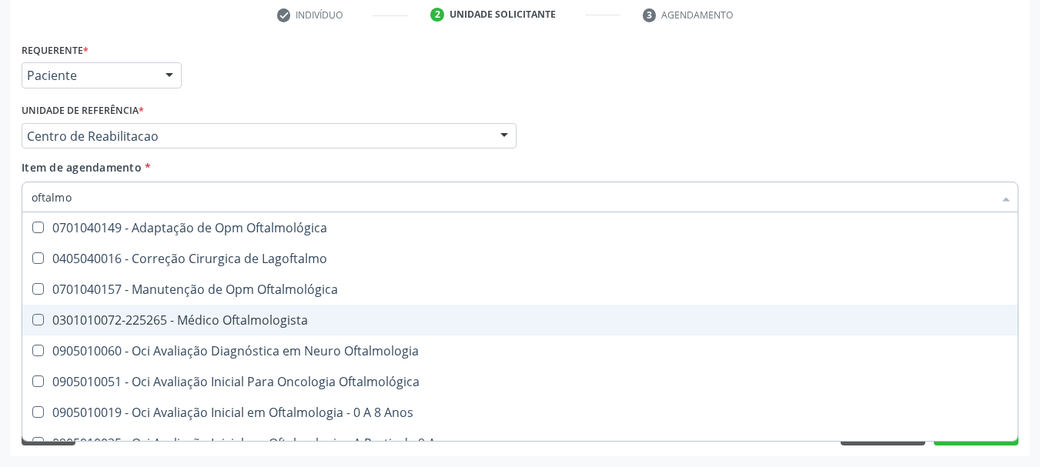
click at [179, 326] on div "0301010072-225265 - Médico Oftalmologista" at bounding box center [520, 320] width 977 height 12
checkbox Oftalmologista "true"
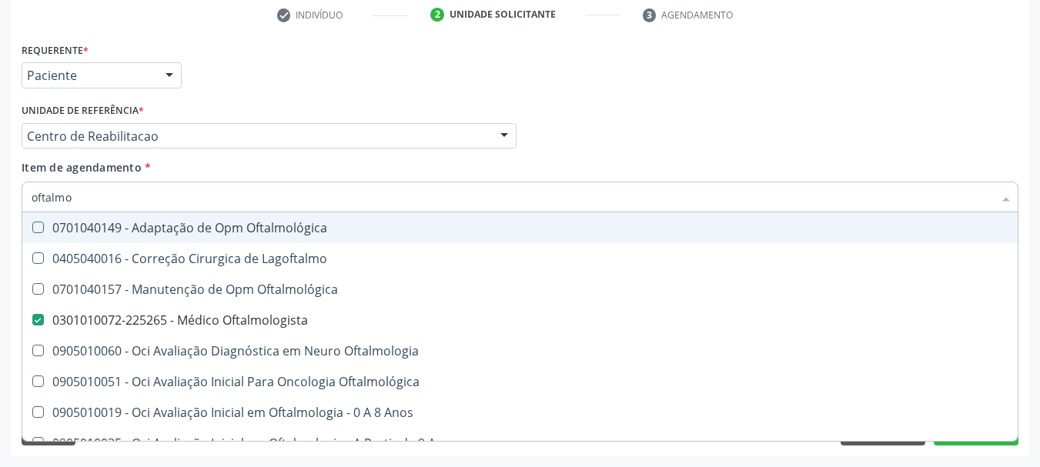
click at [689, 125] on div "Profissional Solicitante Por favor, selecione a Unidade de Atendimento primeiro…" at bounding box center [520, 129] width 1005 height 60
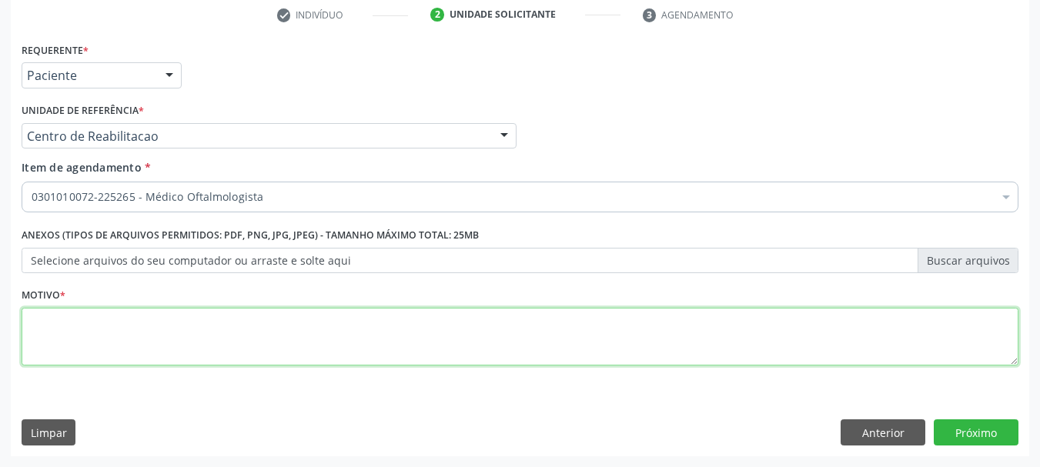
click at [62, 338] on textarea at bounding box center [520, 337] width 997 height 59
type textarea "..."
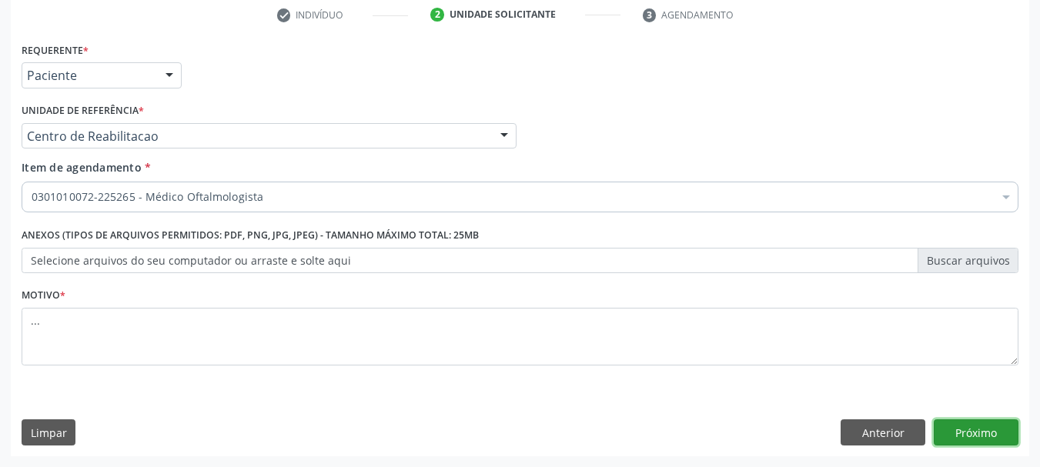
click at [963, 424] on button "Próximo" at bounding box center [976, 433] width 85 height 26
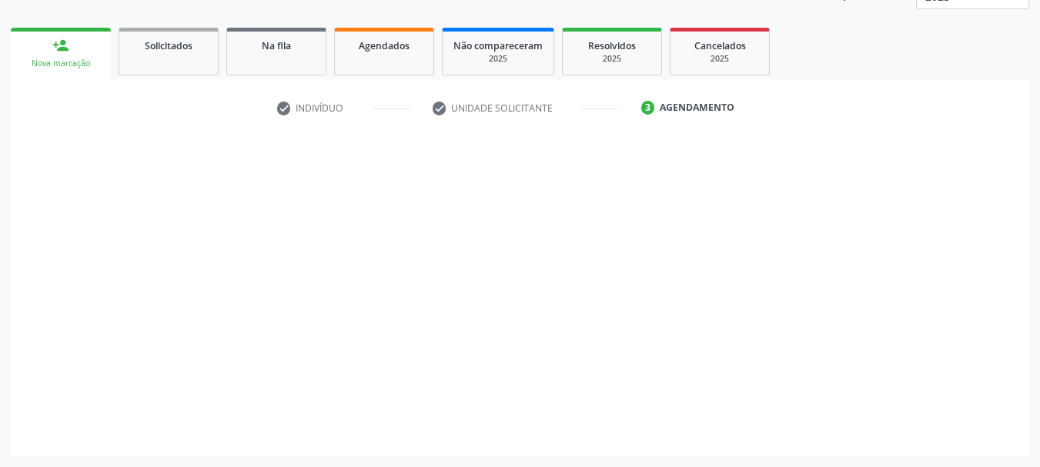
scroll to position [202, 0]
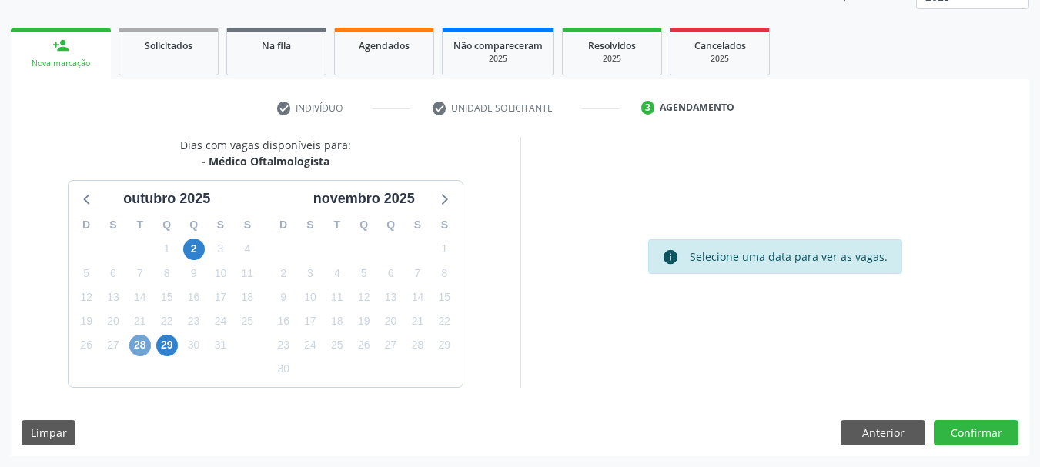
click at [145, 340] on span "28" at bounding box center [140, 346] width 22 height 22
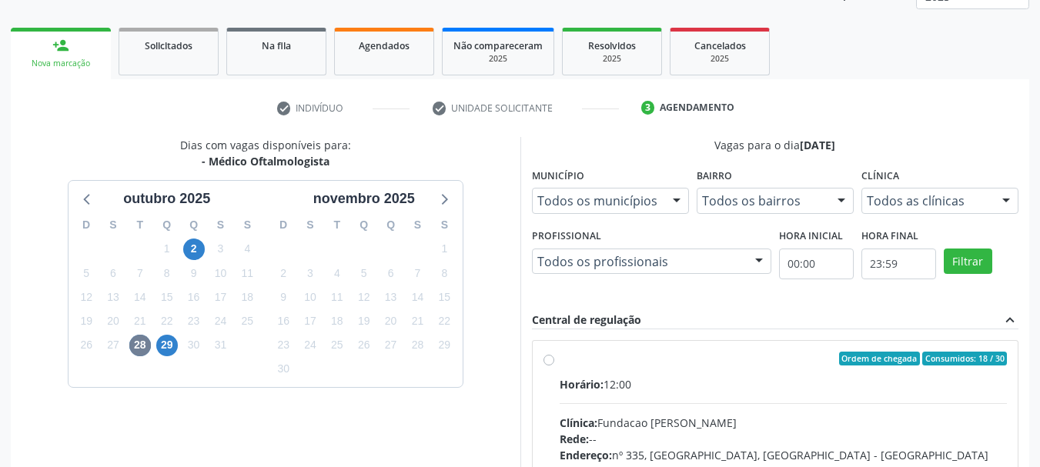
click at [555, 357] on div "Ordem de chegada Consumidos: 18 / 30 Horário: 12:00 Clínica: Fundacao [PERSON_N…" at bounding box center [776, 470] width 464 height 236
radio input "true"
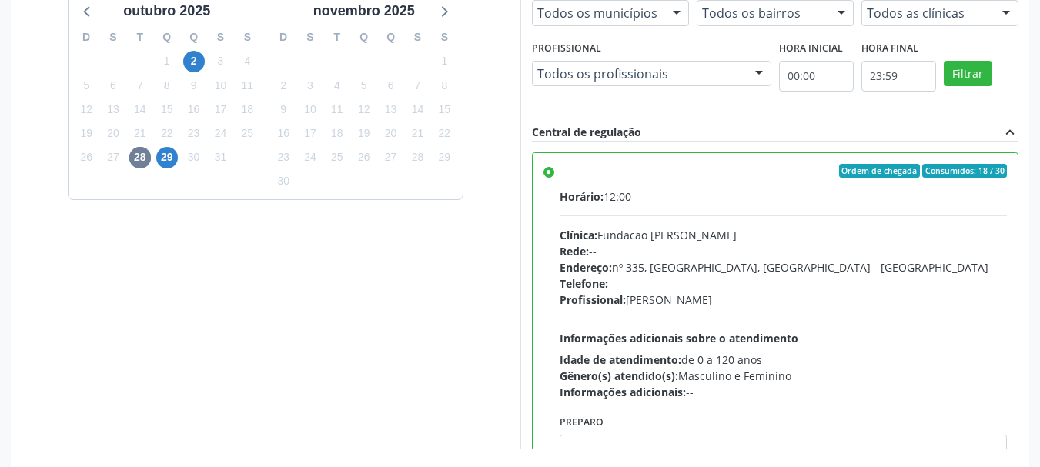
scroll to position [453, 0]
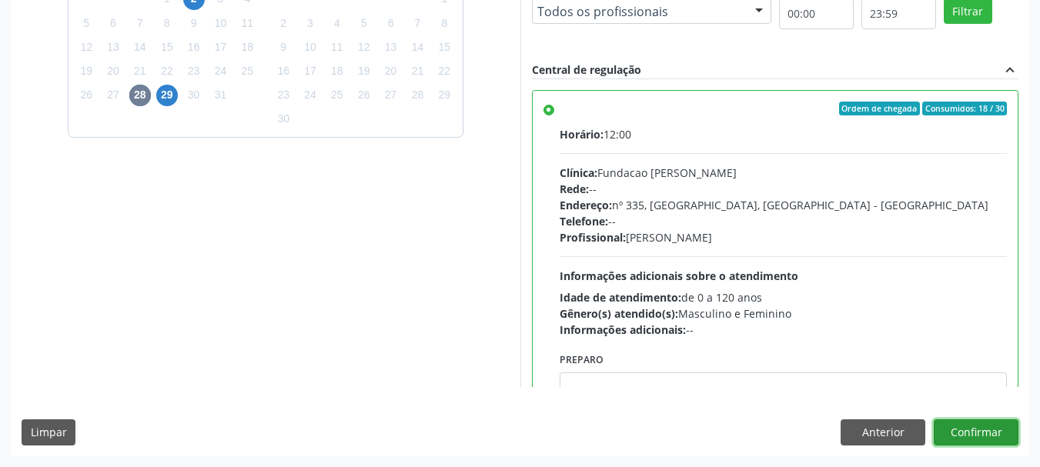
click at [983, 430] on button "Confirmar" at bounding box center [976, 433] width 85 height 26
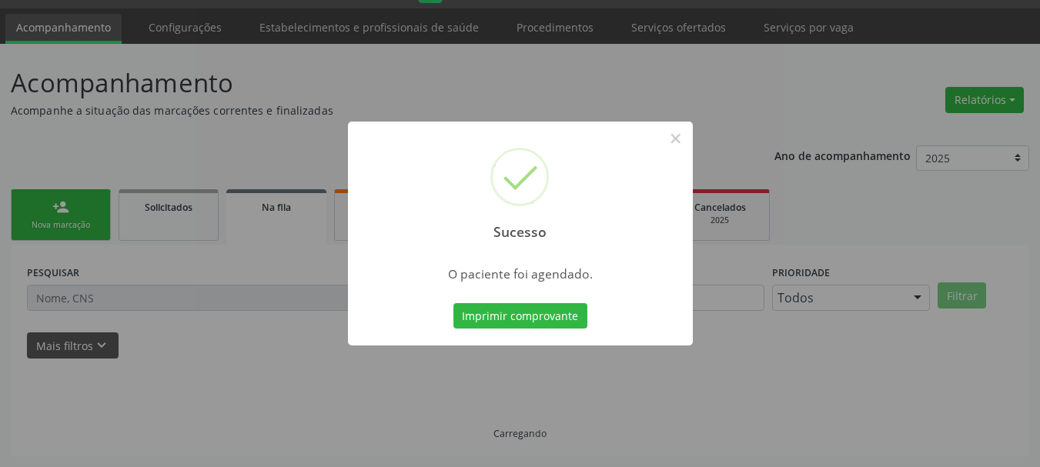
scroll to position [41, 0]
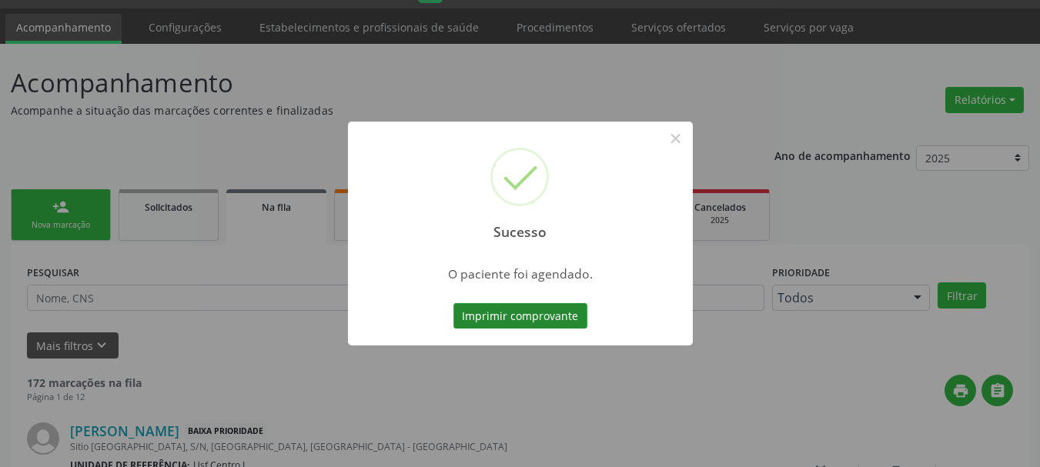
click at [563, 322] on button "Imprimir comprovante" at bounding box center [520, 316] width 134 height 26
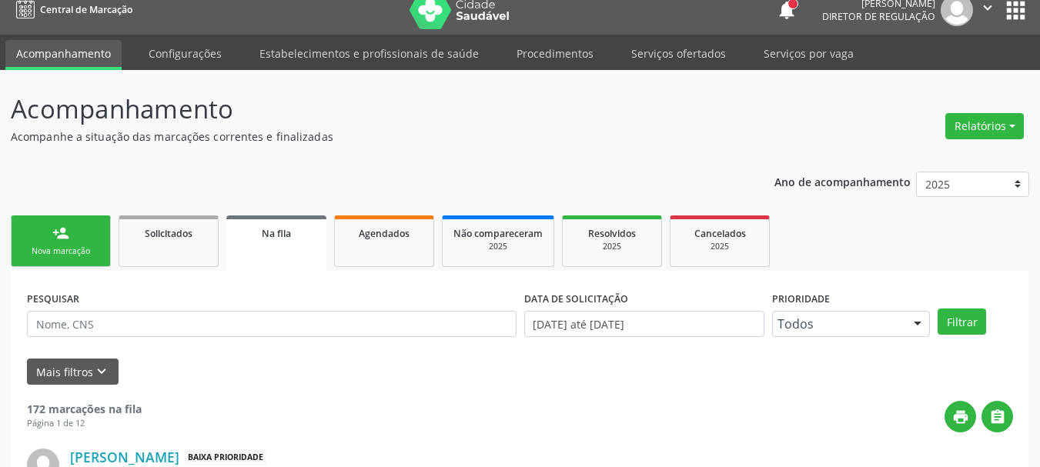
scroll to position [0, 0]
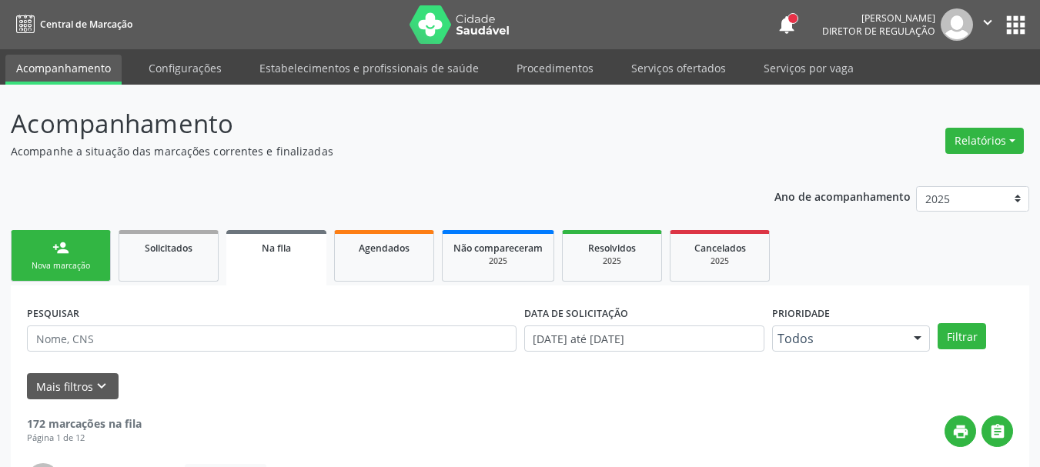
click at [1015, 28] on button "apps" at bounding box center [1015, 25] width 27 height 27
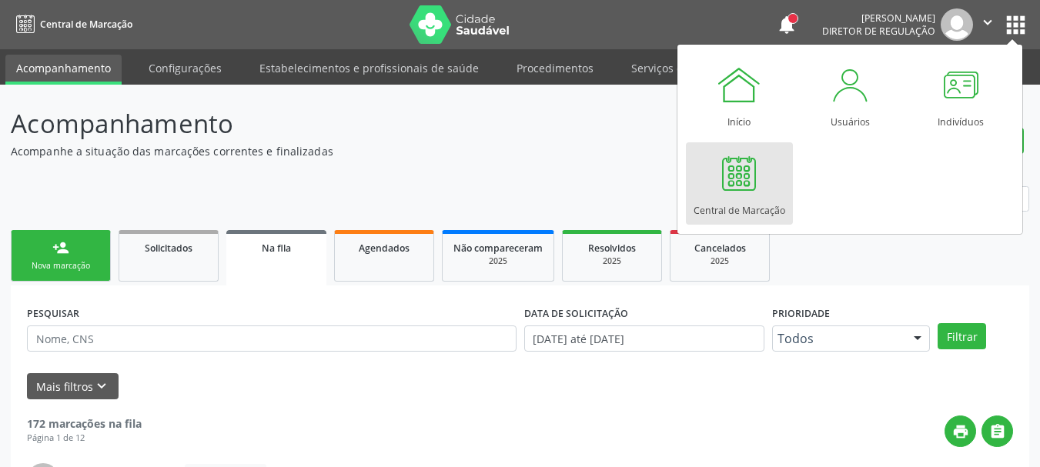
click at [691, 194] on link "Central de Marcação" at bounding box center [739, 183] width 107 height 82
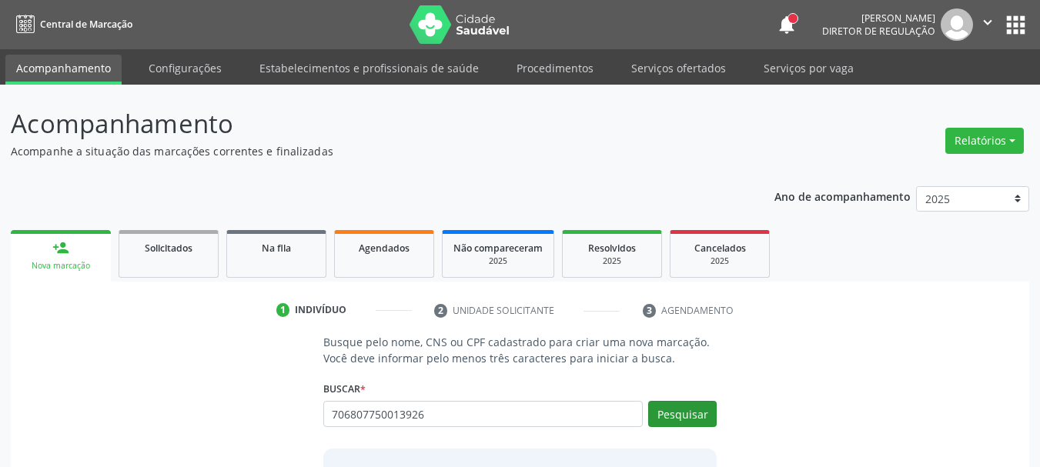
type input "706807750013926"
click at [672, 404] on button "Pesquisar" at bounding box center [682, 414] width 69 height 26
type input "706807750013926"
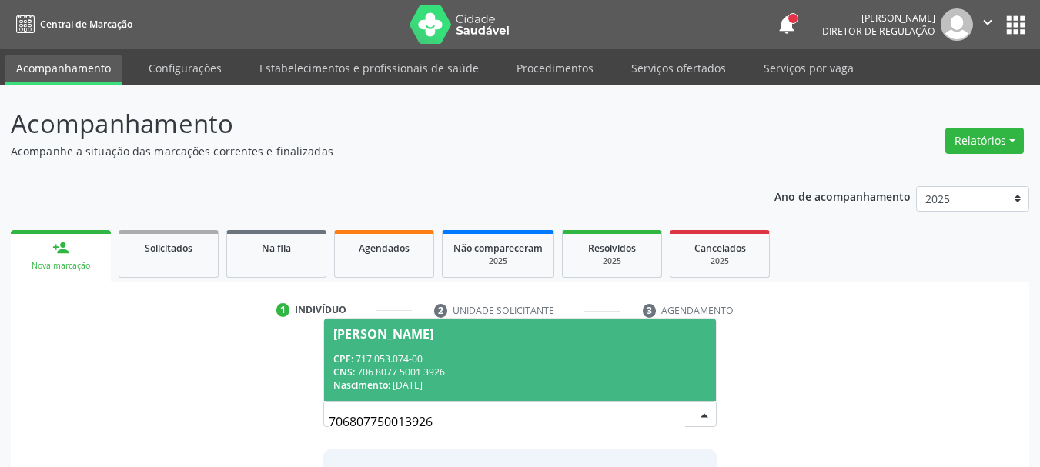
click at [542, 349] on span "Raissa Manuele Silva Duarte CPF: 717.053.074-00 CNS: 706 8077 5001 3926 Nascime…" at bounding box center [520, 360] width 393 height 82
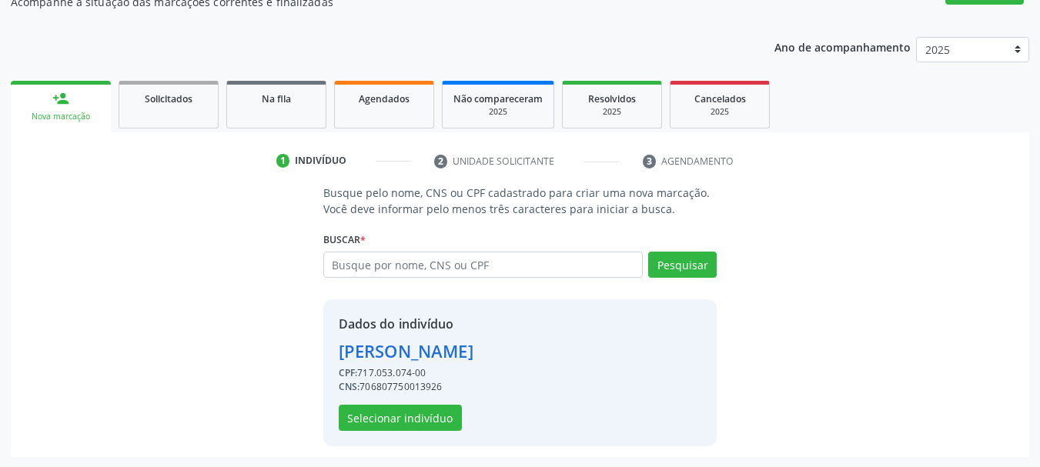
scroll to position [150, 0]
click at [380, 408] on button "Selecionar indivíduo" at bounding box center [400, 417] width 123 height 26
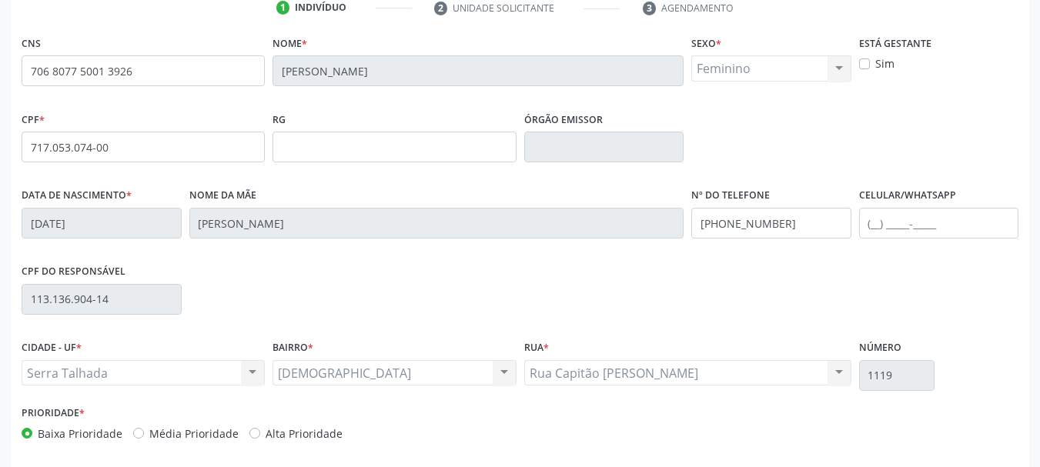
scroll to position [304, 0]
drag, startPoint x: 786, startPoint y: 216, endPoint x: 535, endPoint y: 231, distance: 251.4
click at [497, 244] on div "Data de nascimento * 18/03/2013 Nome da mãe Josicleide da Silva Alves Nº do Tel…" at bounding box center [520, 220] width 1005 height 76
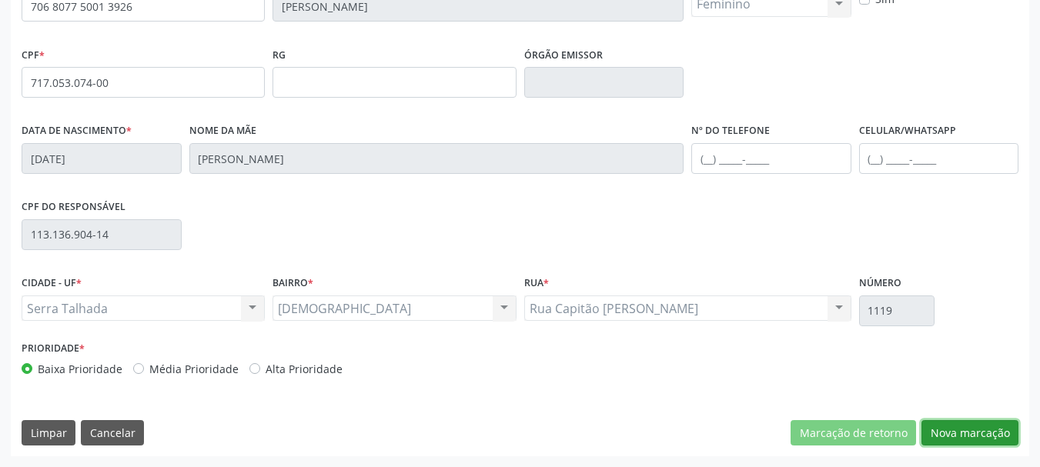
drag, startPoint x: 952, startPoint y: 438, endPoint x: 891, endPoint y: 399, distance: 72.4
click at [952, 437] on button "Nova marcação" at bounding box center [969, 433] width 97 height 26
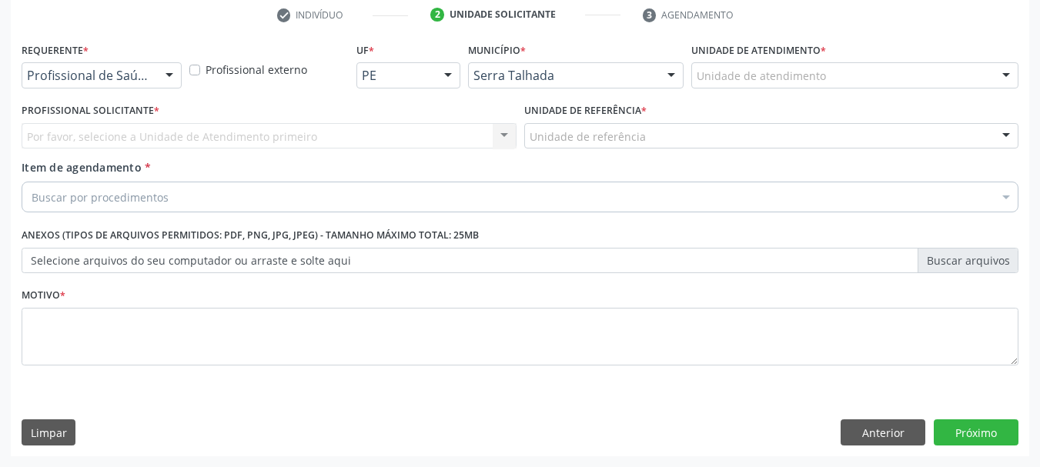
scroll to position [296, 0]
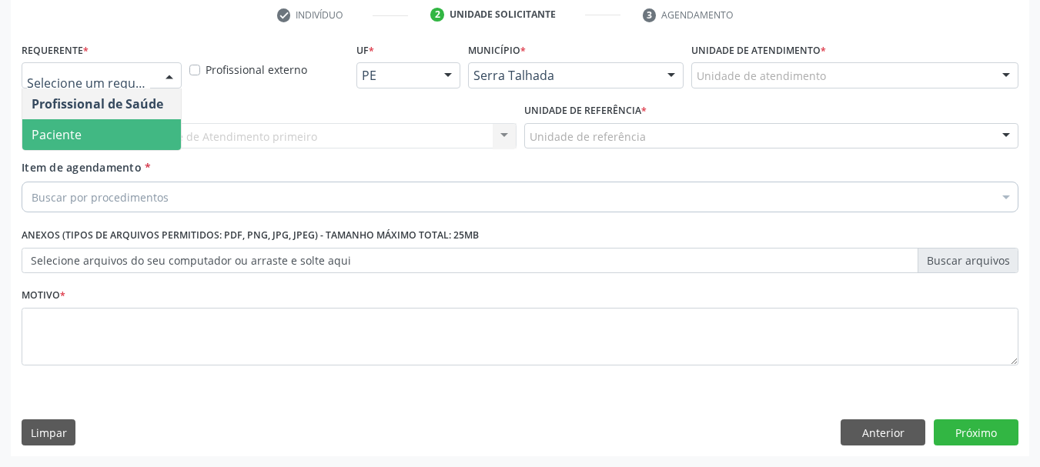
click at [92, 130] on span "Paciente" at bounding box center [101, 134] width 159 height 31
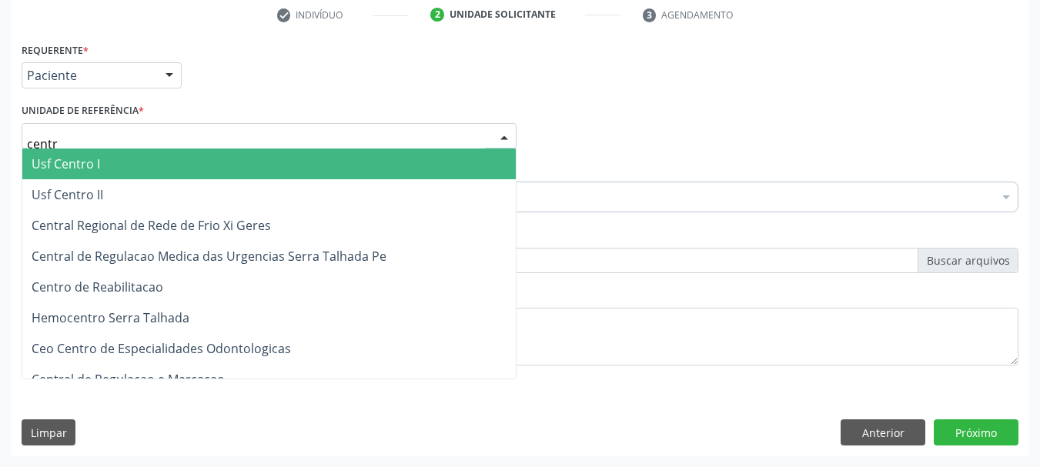
type input "centro"
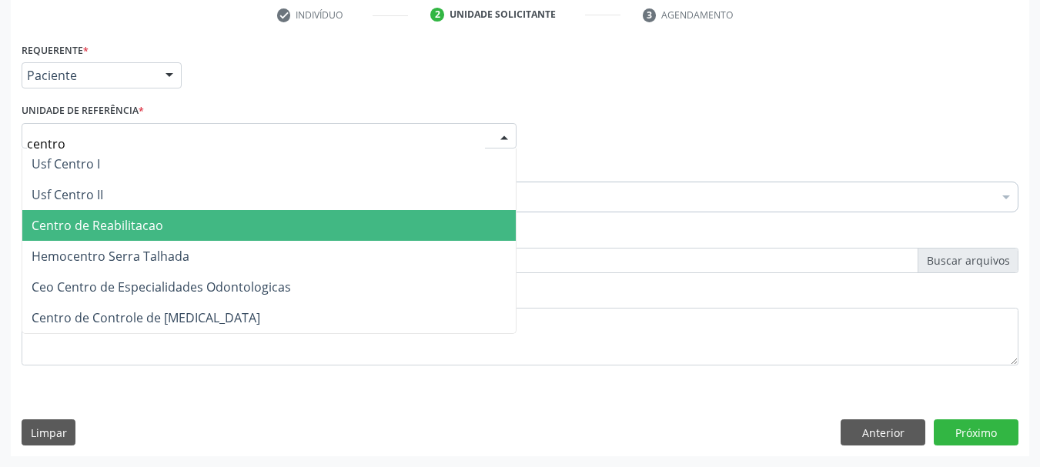
click at [82, 215] on span "Centro de Reabilitacao" at bounding box center [268, 225] width 493 height 31
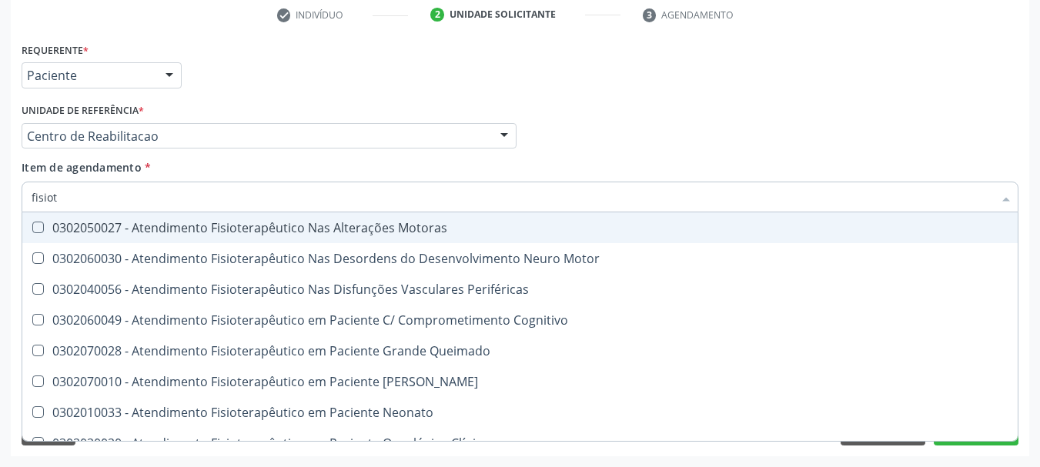
type input "fisiote"
click at [111, 230] on div "0302050027 - Atendimento Fisioterapêutico Nas Alterações Motoras" at bounding box center [520, 228] width 977 height 12
checkbox Motoras "true"
click at [699, 117] on div "Profissional Solicitante Por favor, selecione a Unidade de Atendimento primeiro…" at bounding box center [520, 129] width 1005 height 60
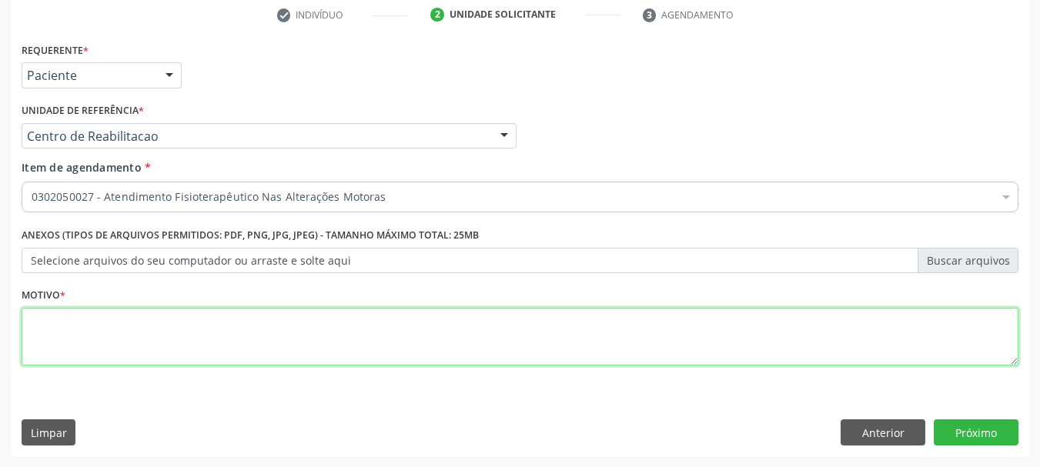
click at [153, 353] on textarea at bounding box center [520, 337] width 997 height 59
type textarea "..."
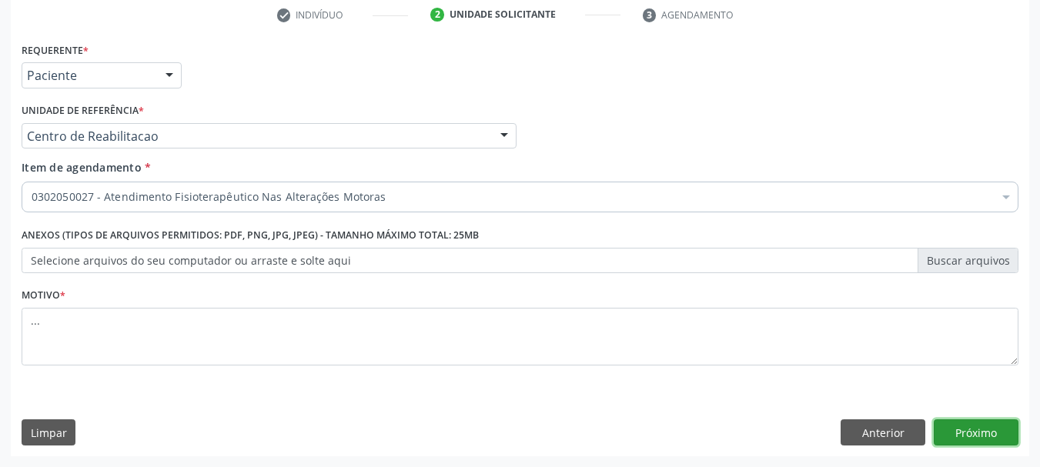
click at [992, 435] on button "Próximo" at bounding box center [976, 433] width 85 height 26
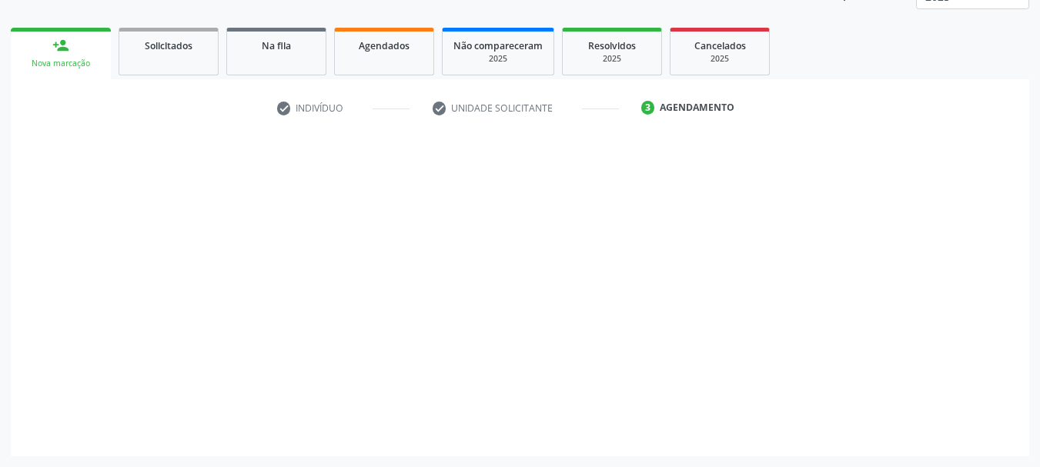
scroll to position [202, 0]
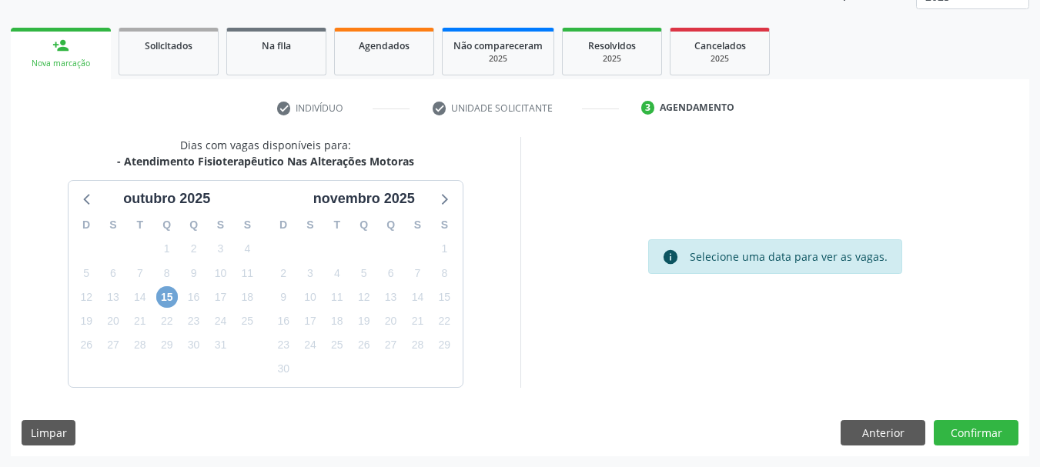
click at [170, 299] on span "15" at bounding box center [167, 297] width 22 height 22
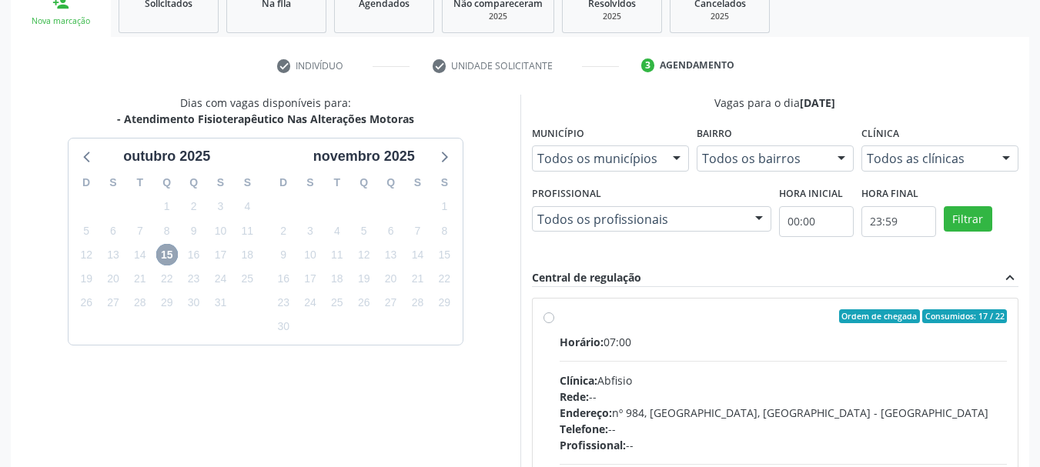
scroll to position [279, 0]
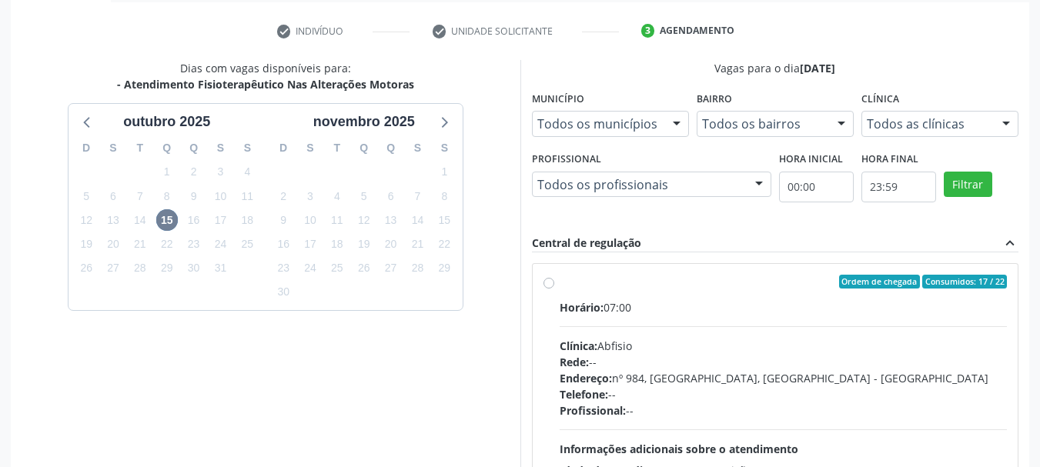
drag, startPoint x: 541, startPoint y: 279, endPoint x: 594, endPoint y: 290, distance: 53.6
click at [543, 279] on div "Ordem de chegada Consumidos: 17 / 22 Horário: 07:00 Clínica: Abfisio Rede: -- E…" at bounding box center [776, 393] width 486 height 258
radio input "true"
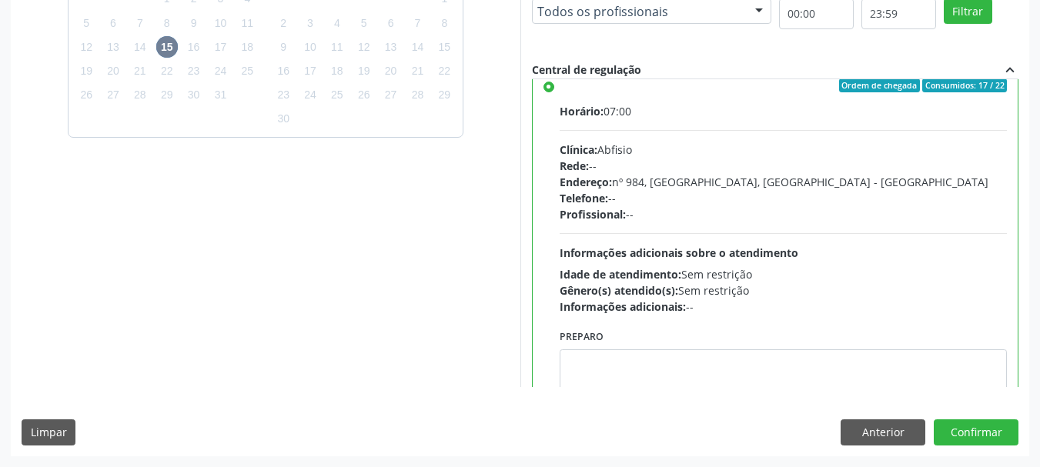
scroll to position [0, 0]
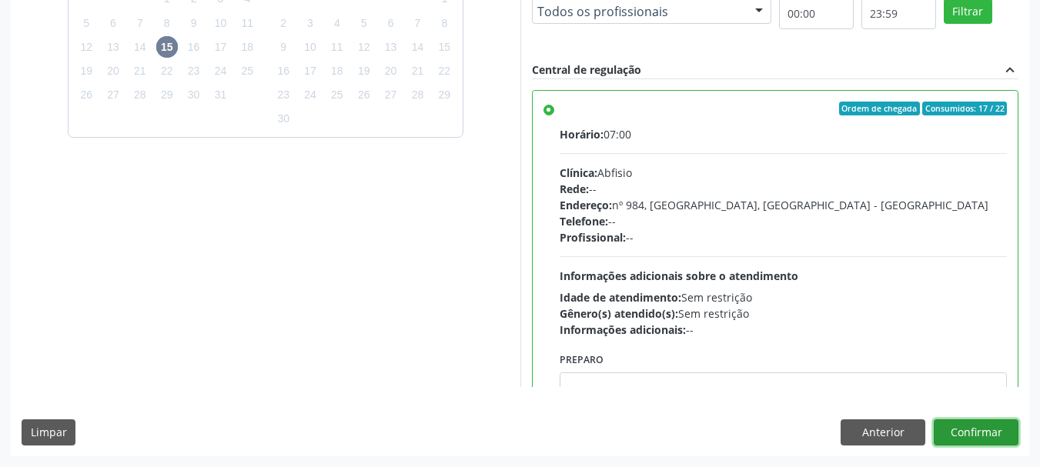
click at [979, 428] on button "Confirmar" at bounding box center [976, 433] width 85 height 26
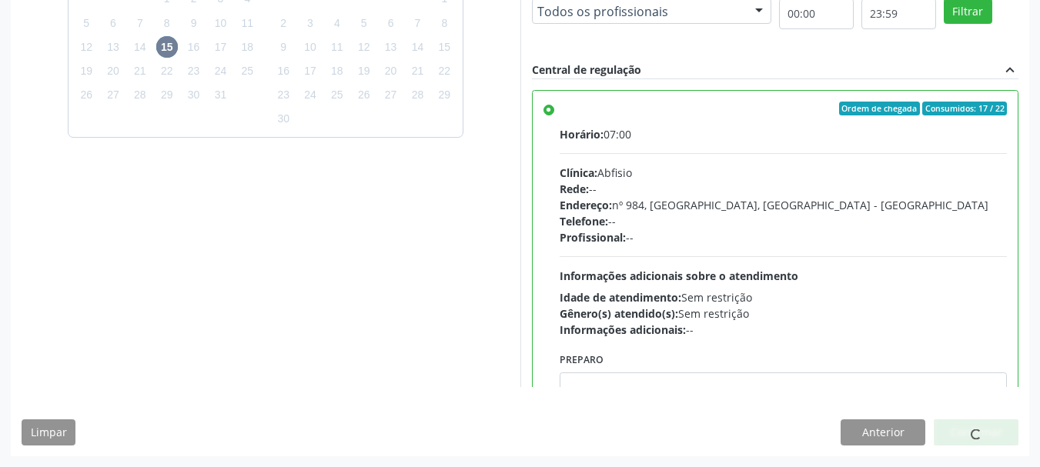
scroll to position [41, 0]
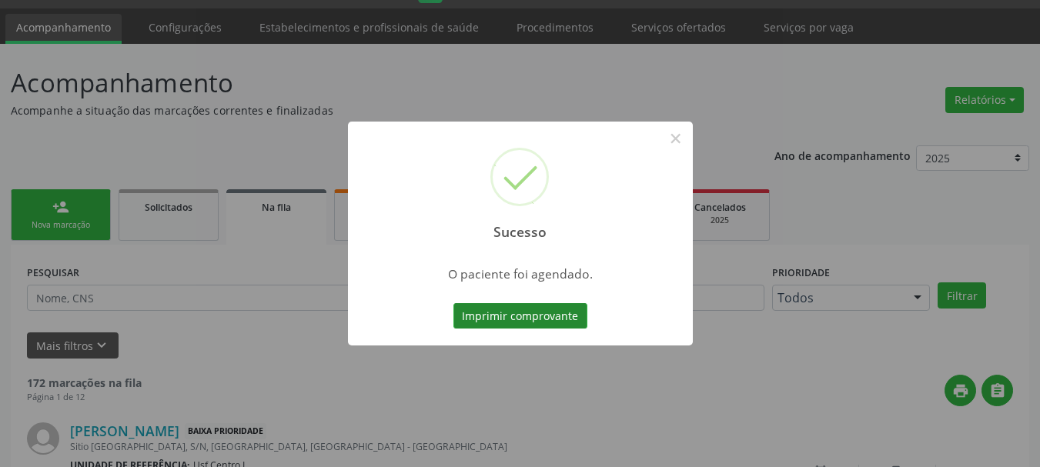
click at [566, 316] on button "Imprimir comprovante" at bounding box center [520, 316] width 134 height 26
